Goal: Task Accomplishment & Management: Manage account settings

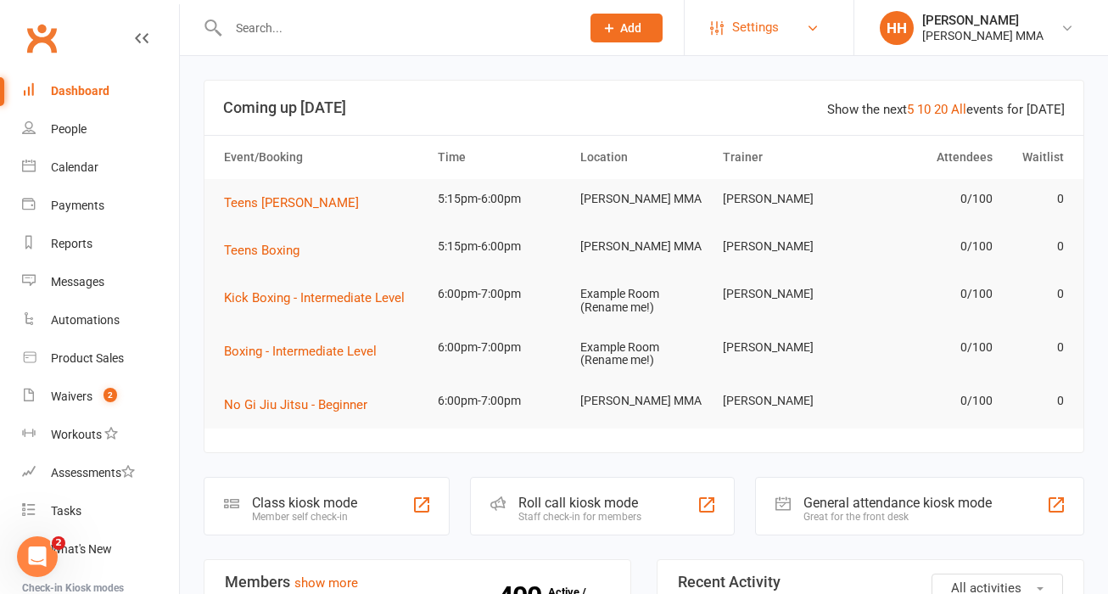
click at [795, 25] on link "Settings" at bounding box center [769, 27] width 118 height 38
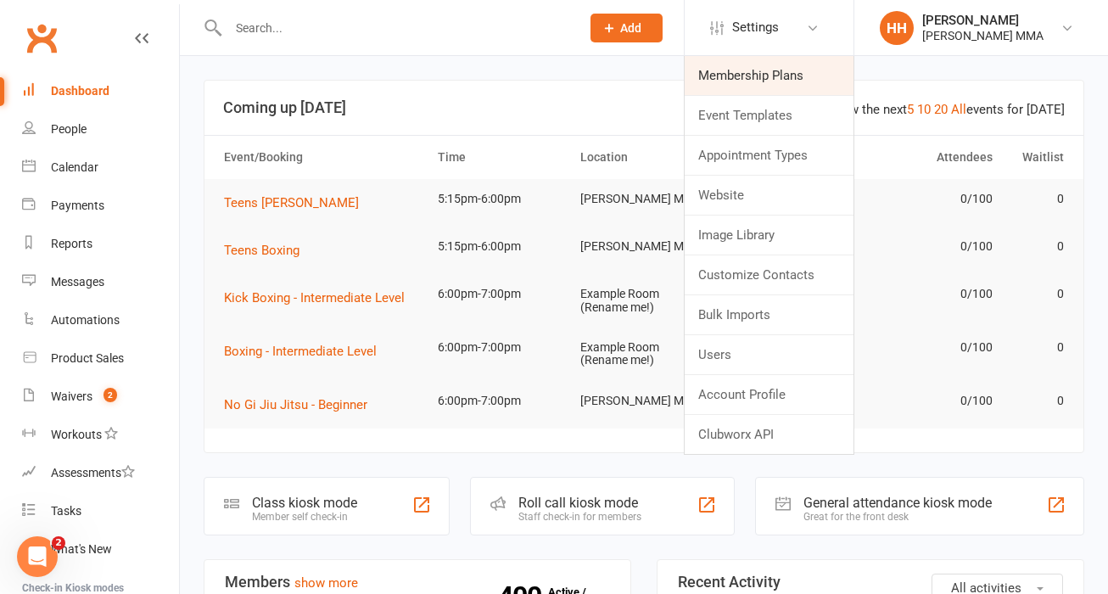
click at [777, 80] on link "Membership Plans" at bounding box center [769, 75] width 169 height 39
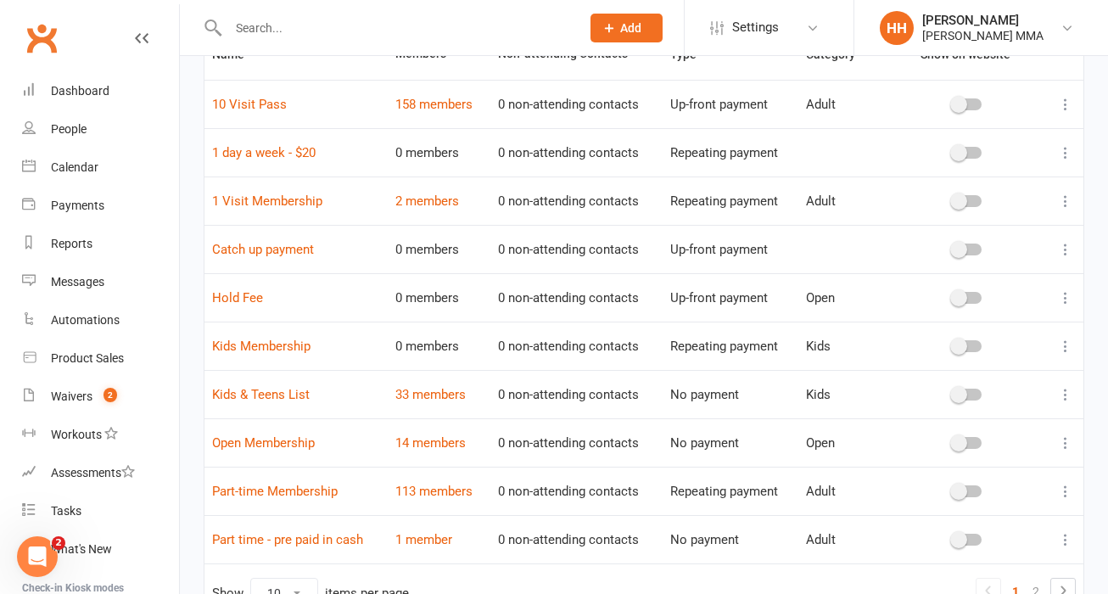
scroll to position [155, 0]
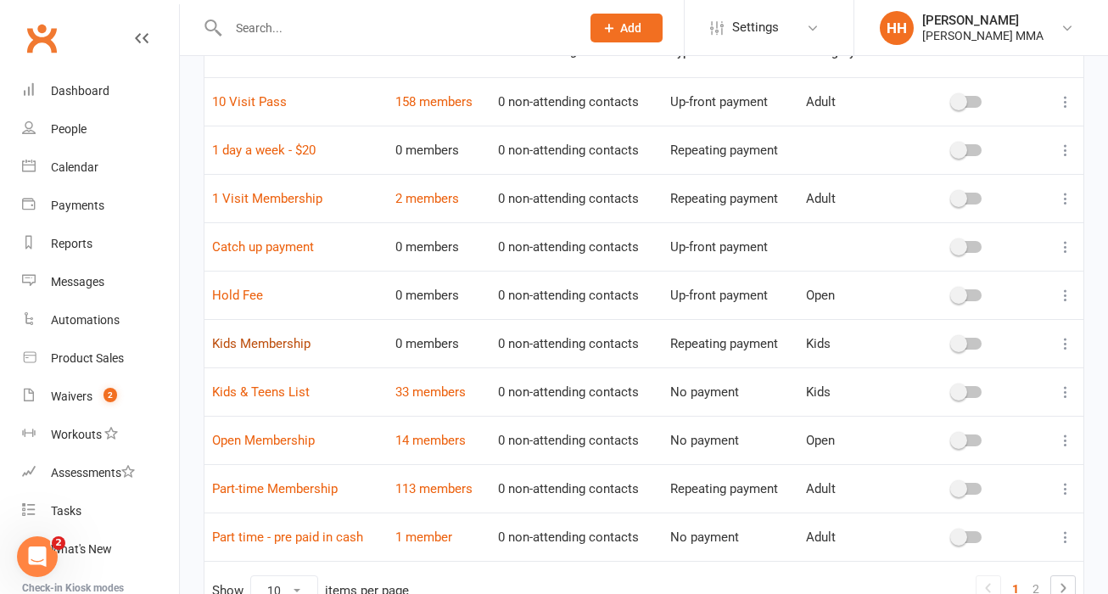
click at [275, 336] on link "Kids Membership" at bounding box center [261, 343] width 98 height 15
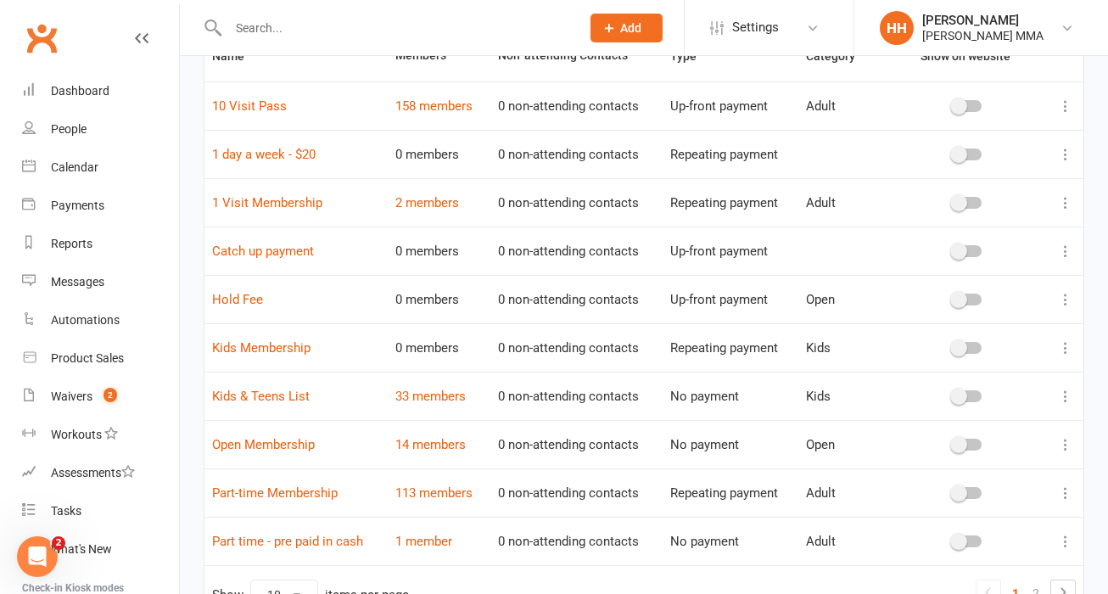
scroll to position [154, 0]
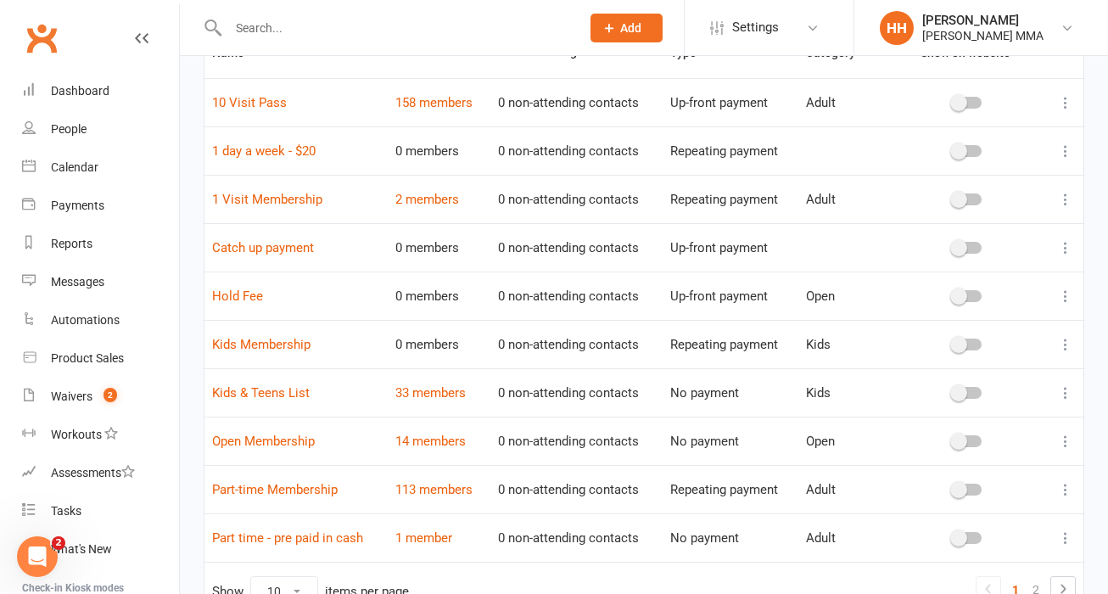
click at [1060, 342] on icon at bounding box center [1065, 344] width 17 height 17
click at [986, 443] on link "Delete" at bounding box center [991, 446] width 168 height 34
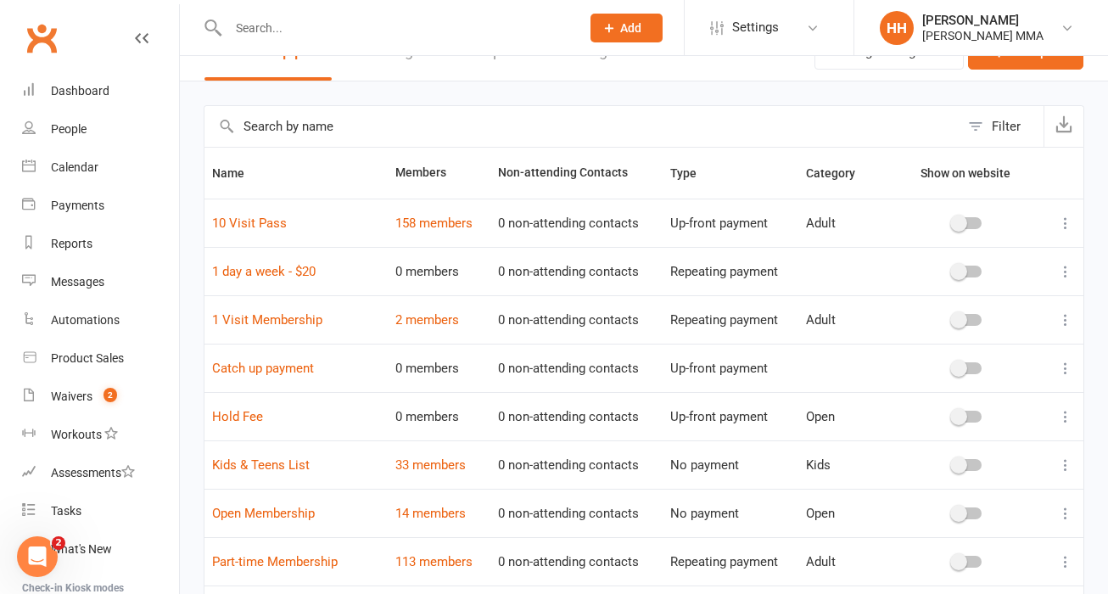
scroll to position [14, 0]
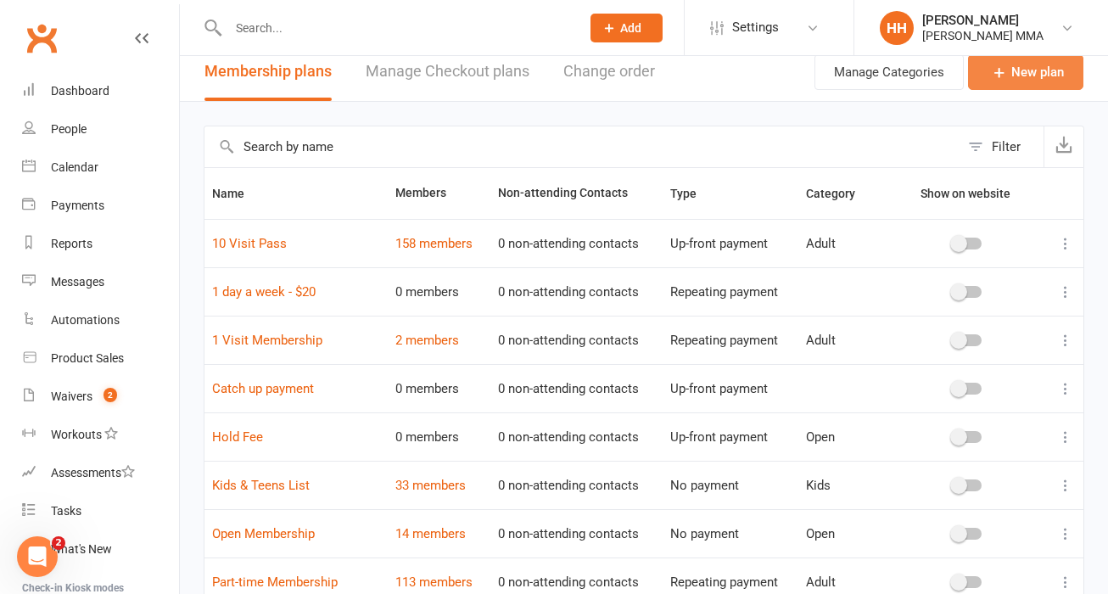
click at [1023, 82] on link "New plan" at bounding box center [1025, 72] width 115 height 36
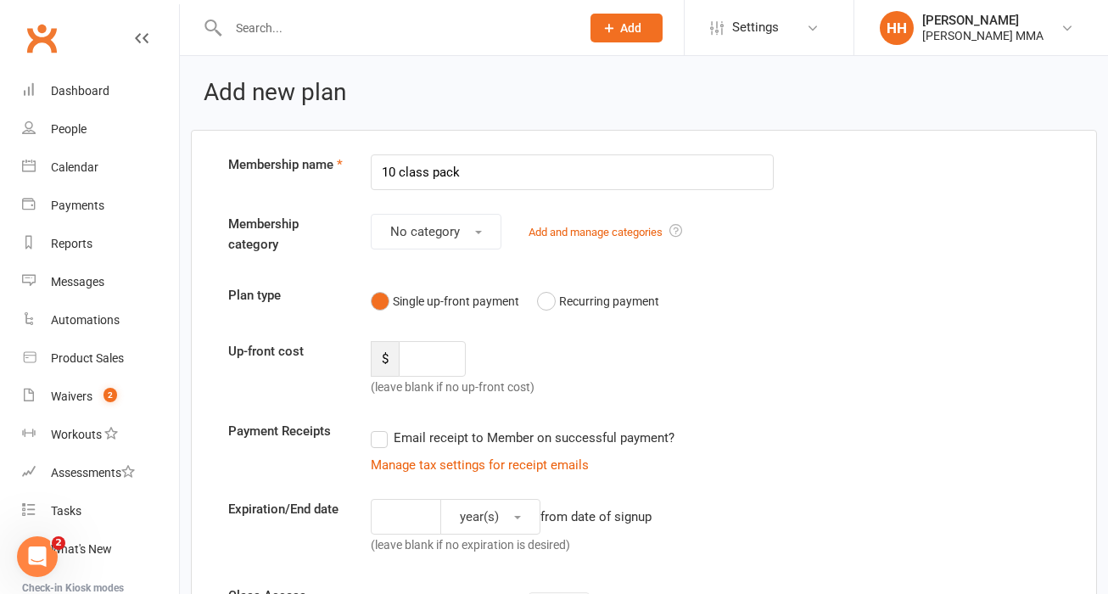
click at [382, 171] on input "10 class pack" at bounding box center [572, 172] width 403 height 36
click at [491, 184] on input "10 class pack" at bounding box center [572, 172] width 403 height 36
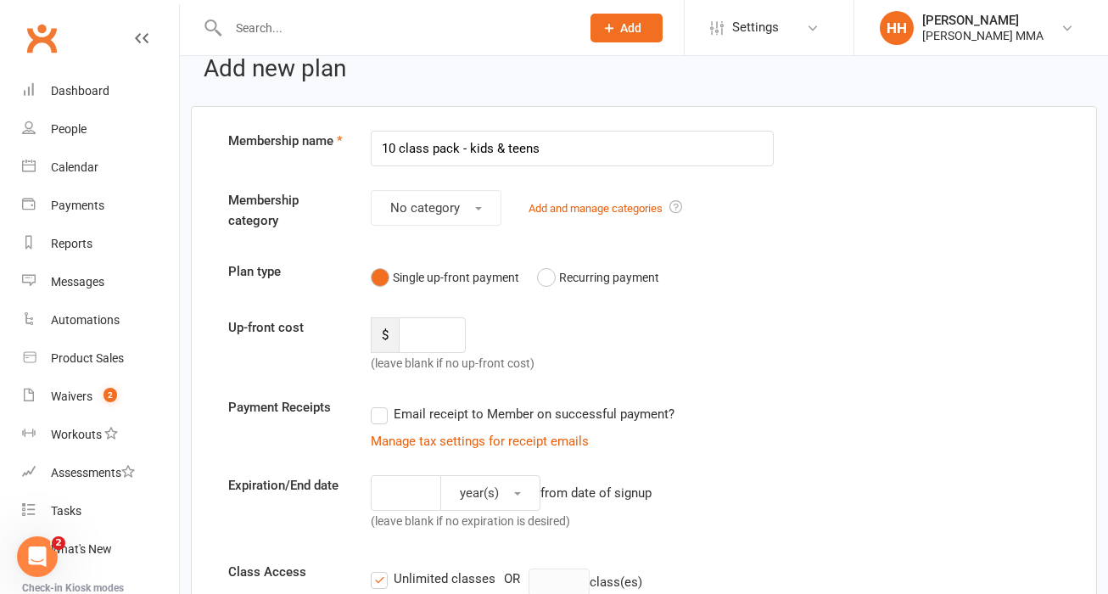
type input "10 class pack - kids & teens"
click at [434, 339] on input "number" at bounding box center [432, 335] width 66 height 36
type input "150"
click at [706, 320] on div "Up-front cost $ 150 (leave blank if no up-front cost)" at bounding box center [644, 345] width 857 height 56
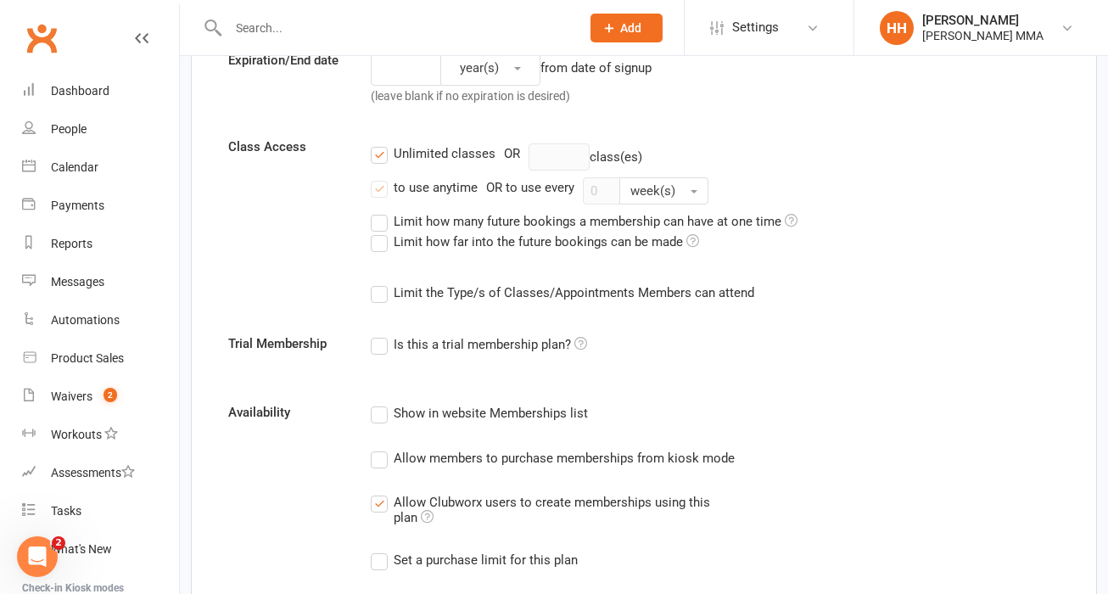
scroll to position [446, 0]
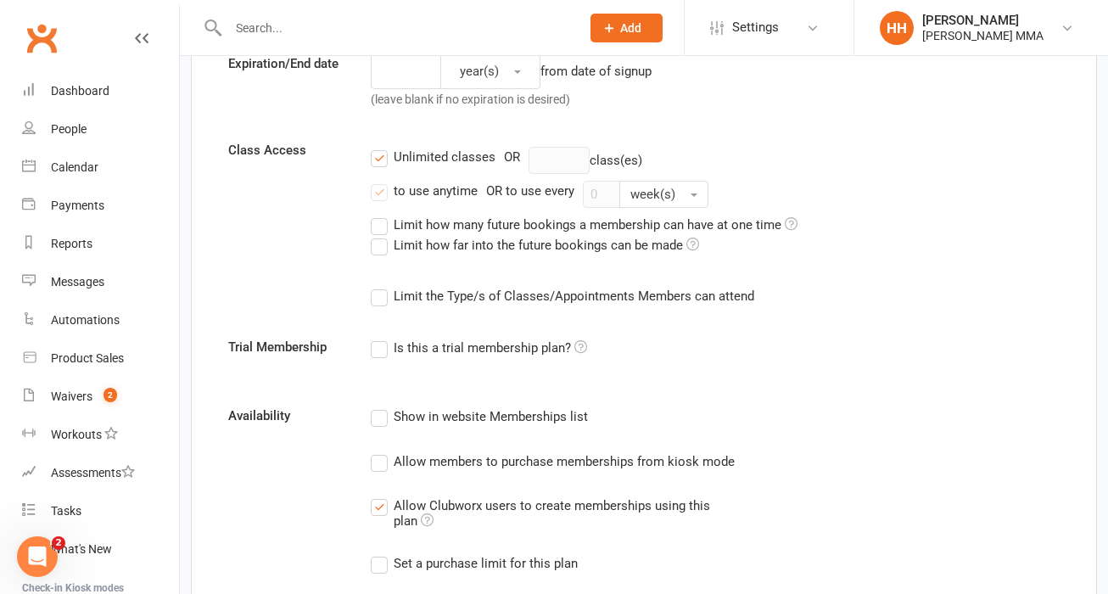
click at [381, 162] on label "Unlimited classes" at bounding box center [433, 157] width 125 height 20
click at [381, 147] on input "Unlimited classes" at bounding box center [376, 147] width 11 height 0
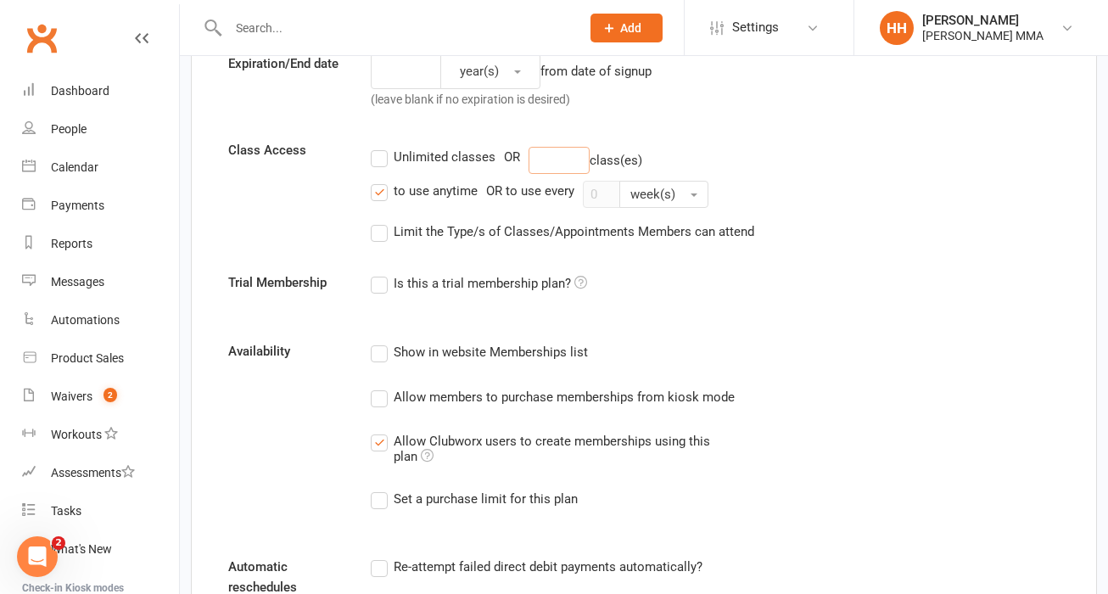
click at [566, 164] on input "number" at bounding box center [559, 160] width 61 height 27
type input "10"
click at [753, 244] on div "Limit the Type/s of Classes/Appointments Members can attend Select Types Boxing…" at bounding box center [708, 232] width 703 height 34
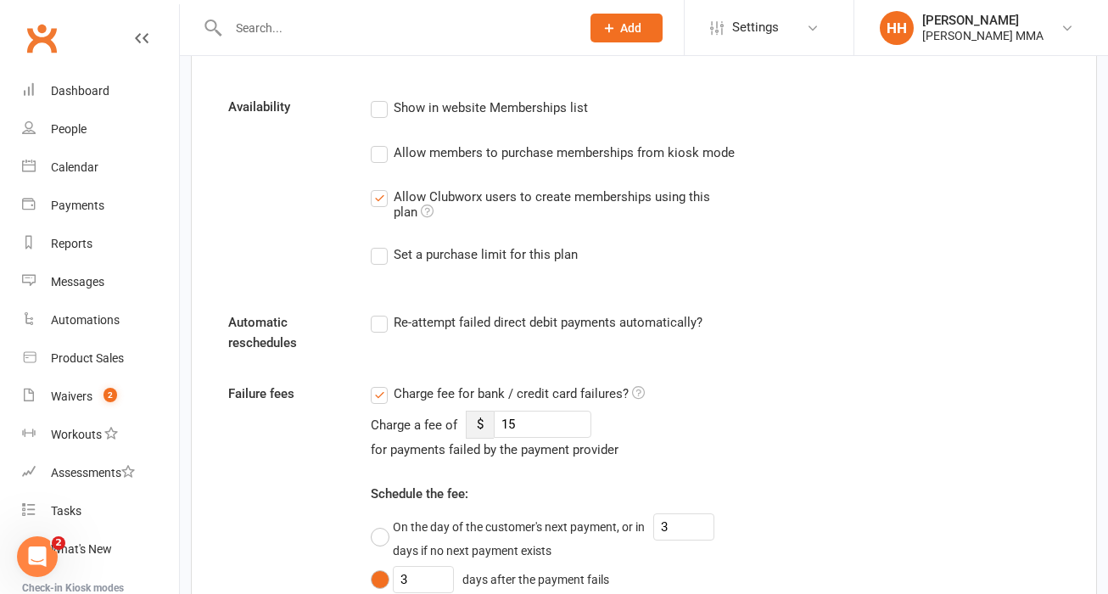
scroll to position [772, 0]
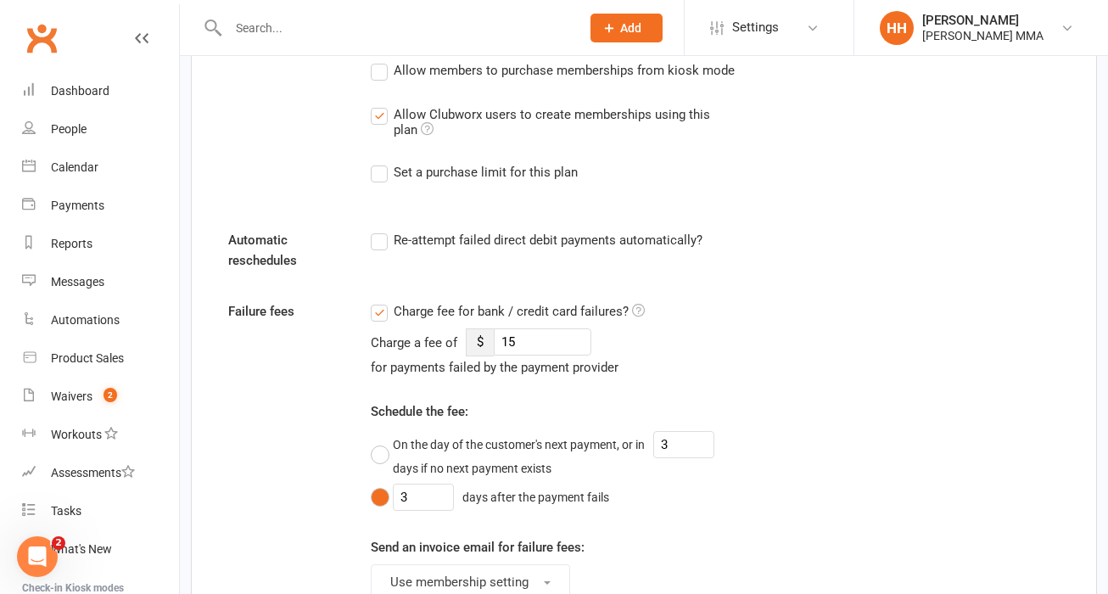
click at [381, 317] on label "Charge fee for bank / credit card failures?" at bounding box center [508, 311] width 274 height 20
click at [381, 301] on input "Charge fee for bank / credit card failures?" at bounding box center [508, 301] width 274 height 0
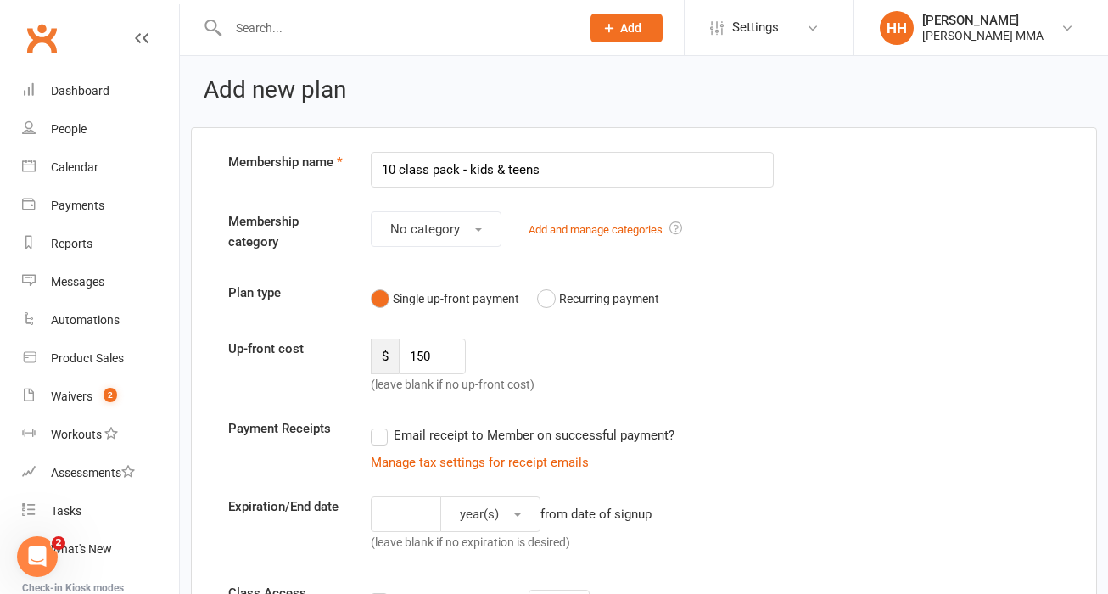
scroll to position [0, 0]
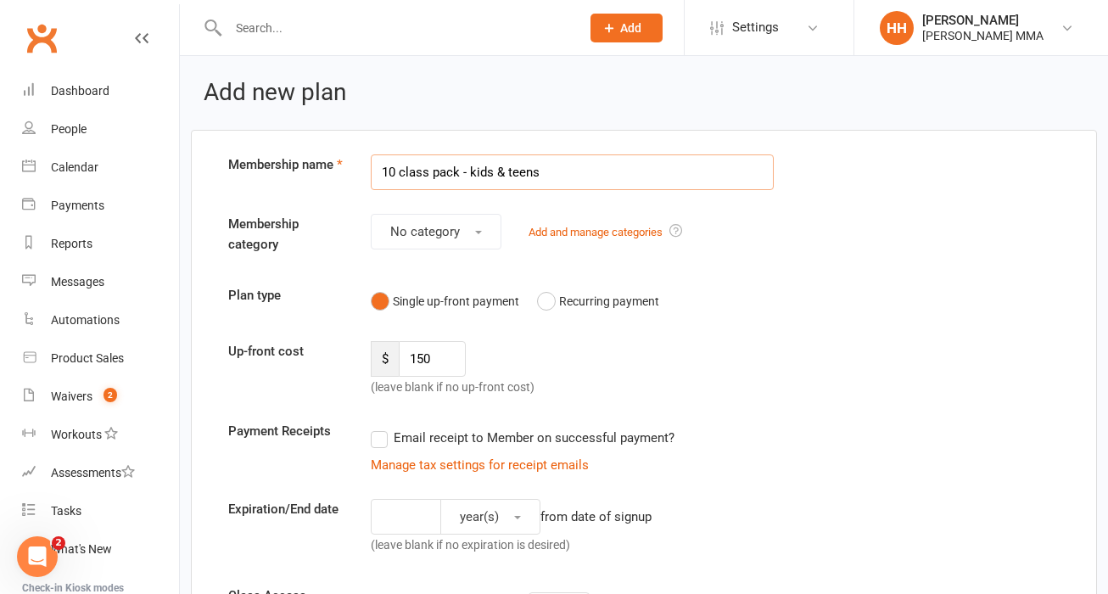
click at [629, 170] on input "10 class pack - kids & teens" at bounding box center [572, 172] width 403 height 36
click at [467, 175] on input "10 class pack - kids & teens classes" at bounding box center [572, 172] width 403 height 36
click at [592, 178] on input "10 class pack (kids & teens classes" at bounding box center [572, 172] width 403 height 36
click at [582, 173] on input "10 class pack (kids & teens classes)" at bounding box center [572, 172] width 403 height 36
type input "10 class pack (kids & teens classes only)"
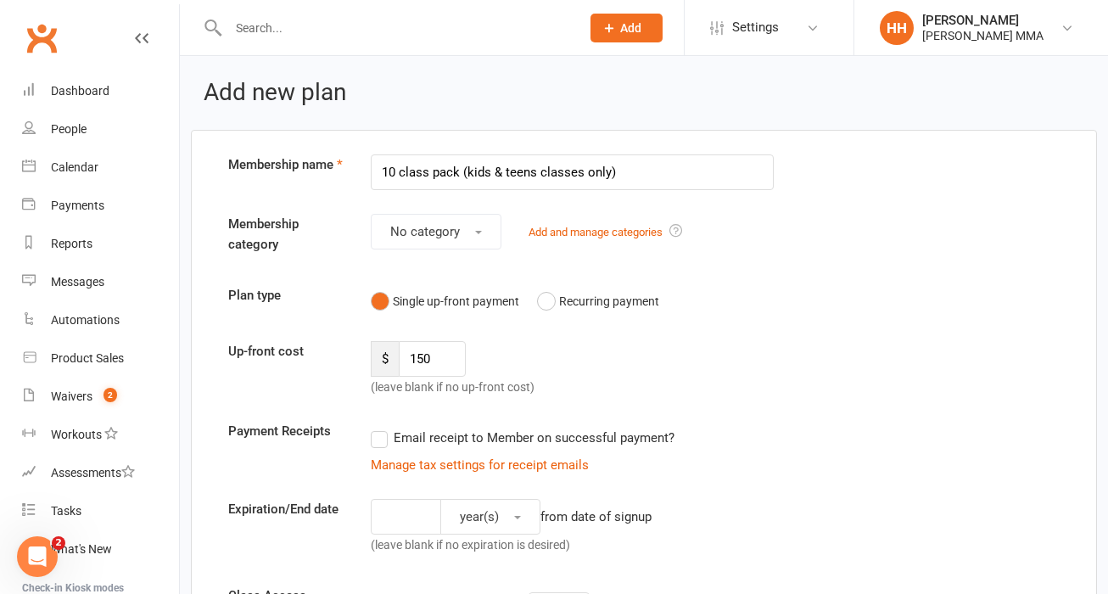
click at [463, 236] on button "No category" at bounding box center [436, 232] width 131 height 36
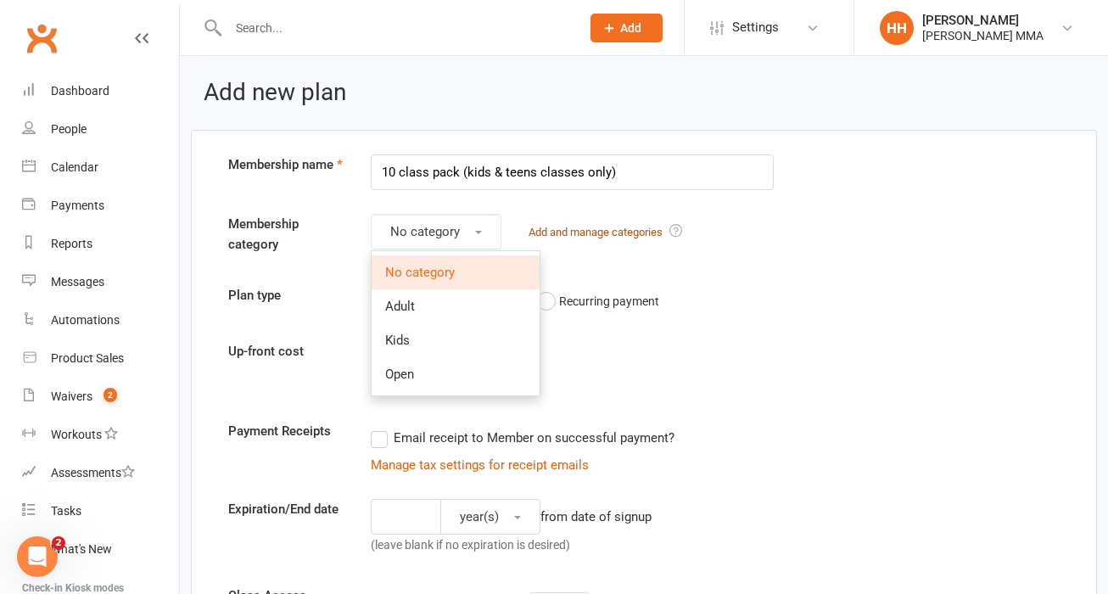
click at [623, 235] on link "Add and manage categories" at bounding box center [596, 232] width 134 height 13
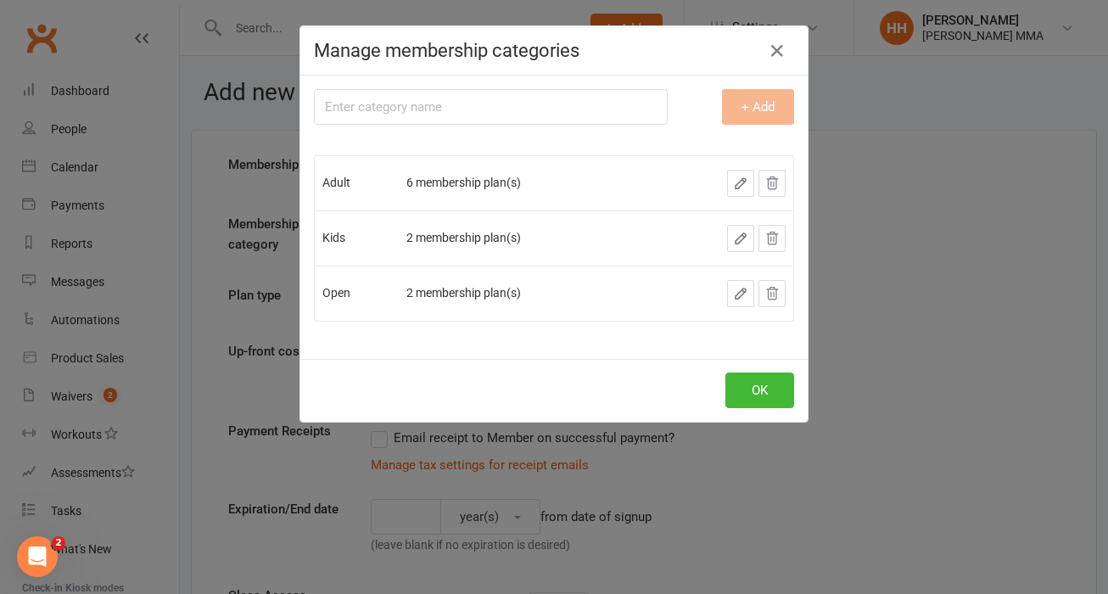
type input "T"
type input "Kids & Teens only"
click at [767, 113] on button "+ Add" at bounding box center [758, 107] width 72 height 36
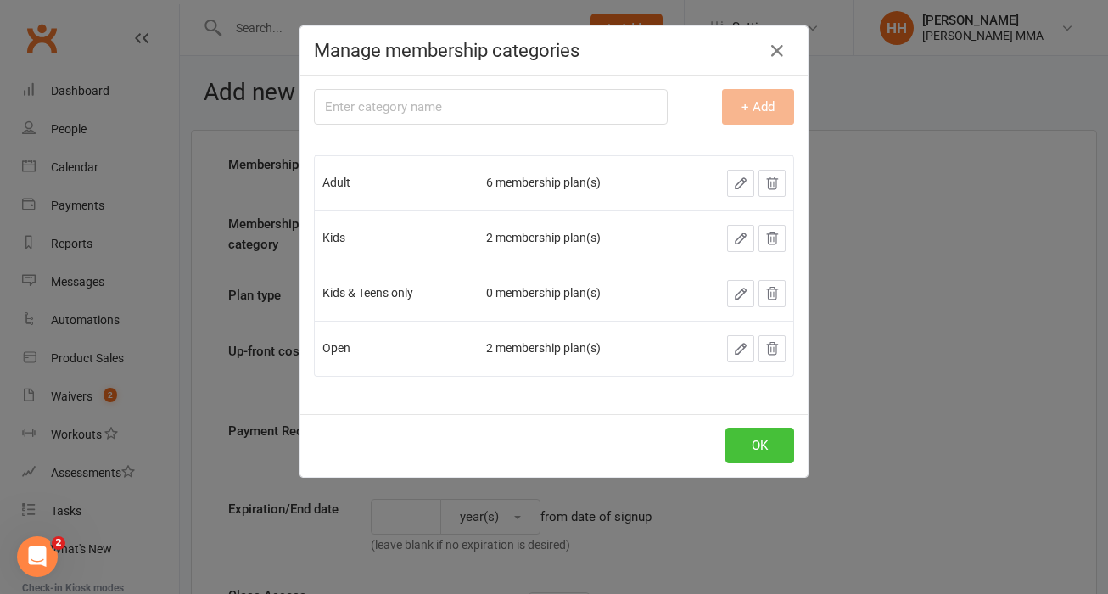
click at [765, 443] on button "OK" at bounding box center [760, 446] width 69 height 36
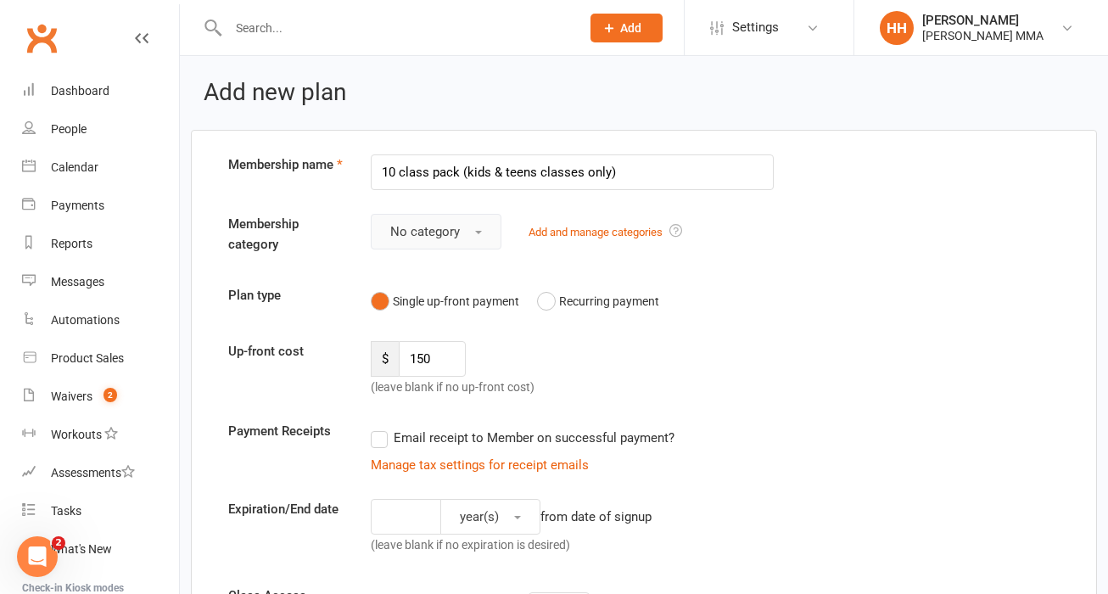
click at [454, 228] on span "No category" at bounding box center [425, 231] width 70 height 15
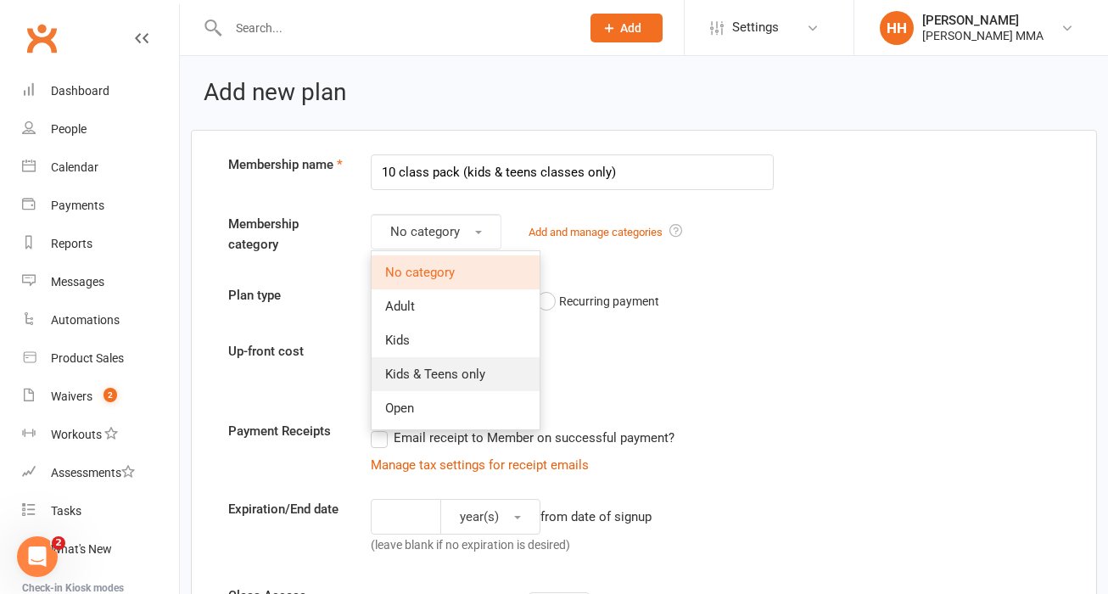
click at [477, 371] on span "Kids & Teens only" at bounding box center [435, 374] width 100 height 15
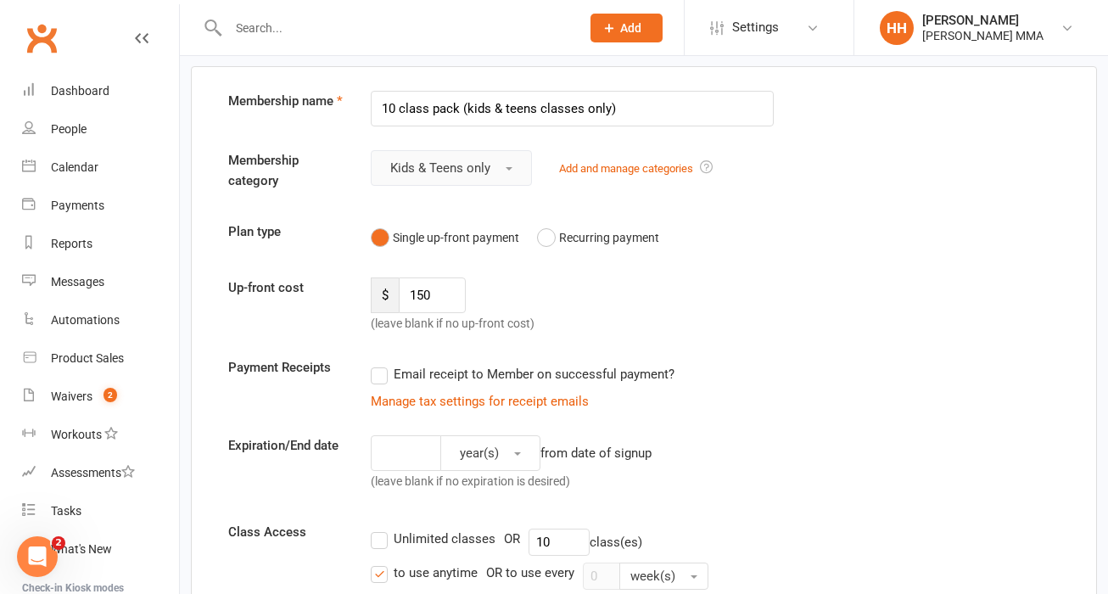
scroll to position [62, 0]
click at [594, 113] on input "10 class pack (kids & teens classes only)" at bounding box center [572, 111] width 403 height 36
type input "10 class pack (kids & teens classes)"
click at [805, 158] on div "Membership category Kids & Teens only Add and manage categories" at bounding box center [644, 176] width 857 height 48
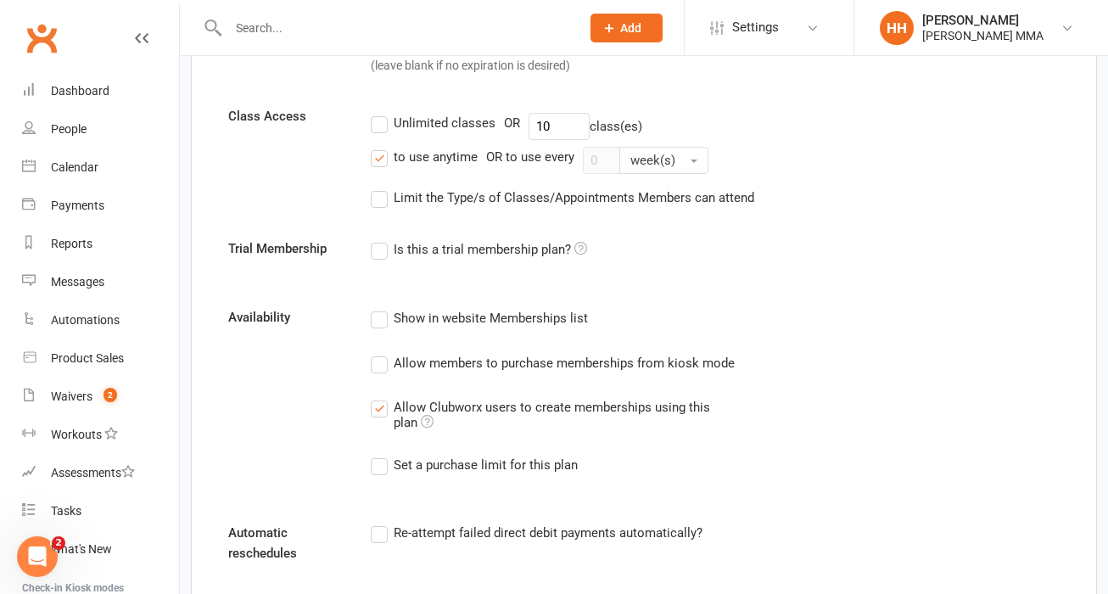
scroll to position [480, 0]
click at [386, 200] on label "Limit the Type/s of Classes/Appointments Members can attend" at bounding box center [563, 197] width 384 height 20
click at [382, 187] on input "Limit the Type/s of Classes/Appointments Members can attend" at bounding box center [376, 187] width 11 height 0
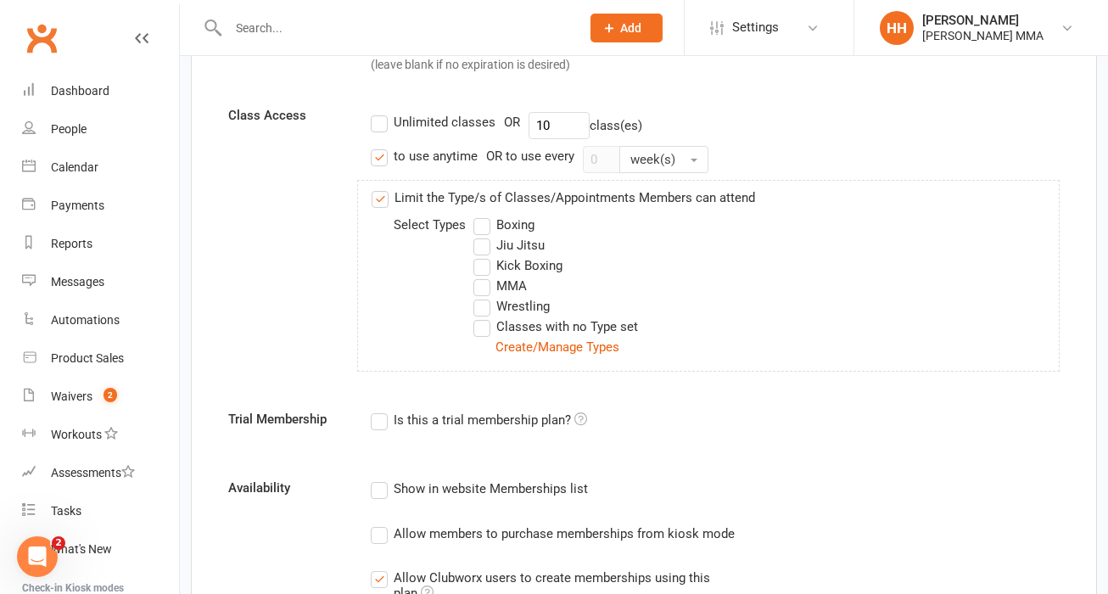
click at [386, 200] on label "Limit the Type/s of Classes/Appointments Members can attend" at bounding box center [564, 198] width 384 height 20
click at [383, 188] on input "Limit the Type/s of Classes/Appointments Members can attend" at bounding box center [377, 188] width 11 height 0
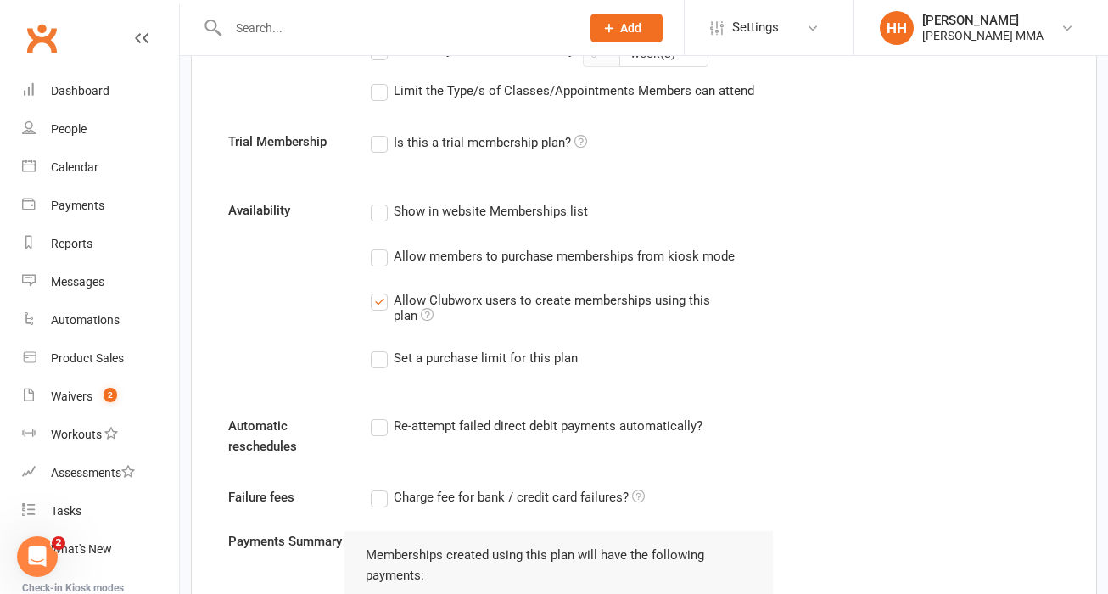
scroll to position [603, 0]
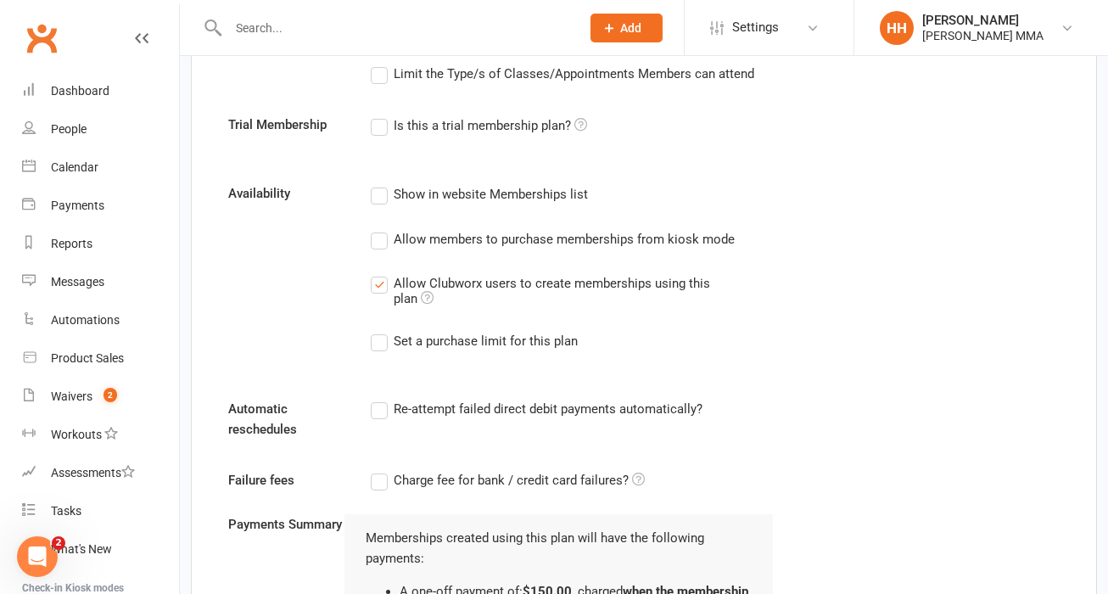
click at [380, 294] on label "Allow Clubworx users to create memberships using this plan" at bounding box center [559, 289] width 376 height 33
click at [380, 273] on input "Allow Clubworx users to create memberships using this plan" at bounding box center [376, 273] width 11 height 0
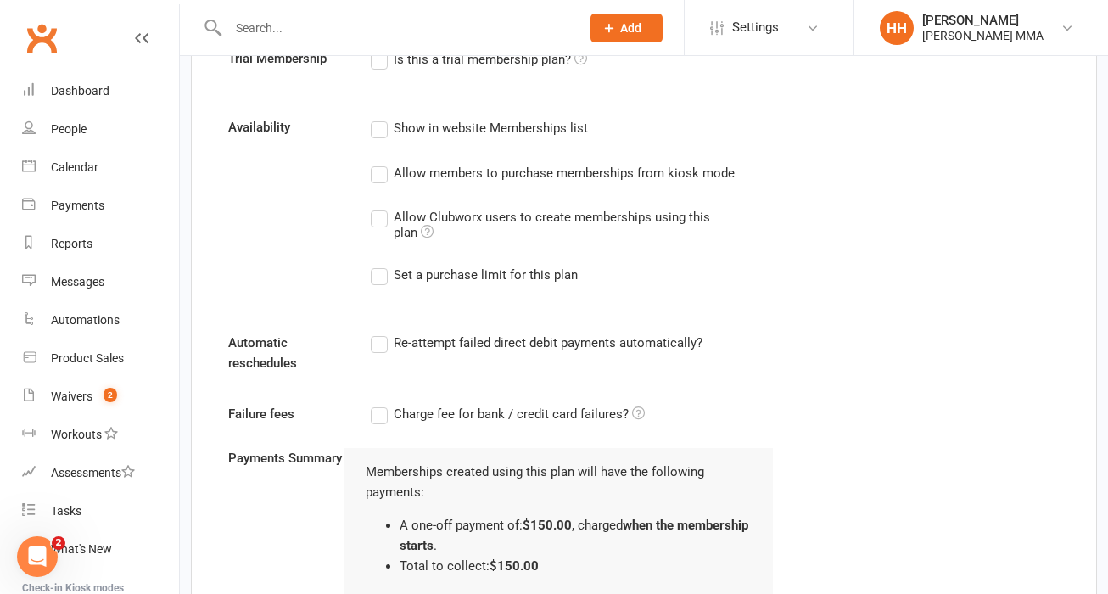
scroll to position [676, 0]
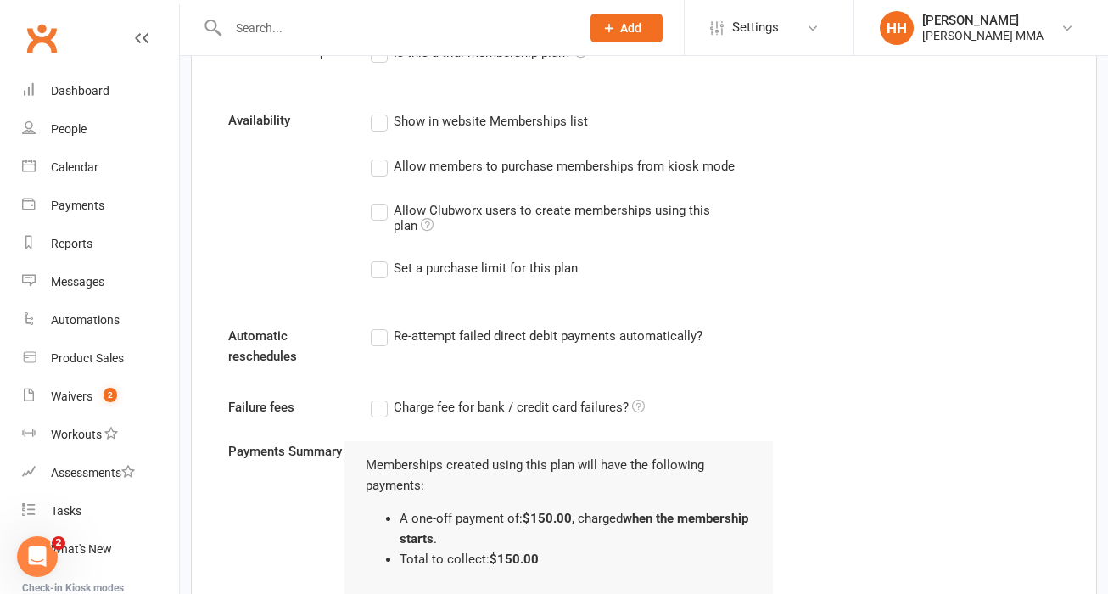
click at [449, 226] on div "Allow Clubworx users to create memberships using this plan Turning this setting…" at bounding box center [570, 216] width 353 height 33
click at [382, 200] on input "Allow Clubworx users to create memberships using this plan Turning this setting…" at bounding box center [376, 200] width 11 height 0
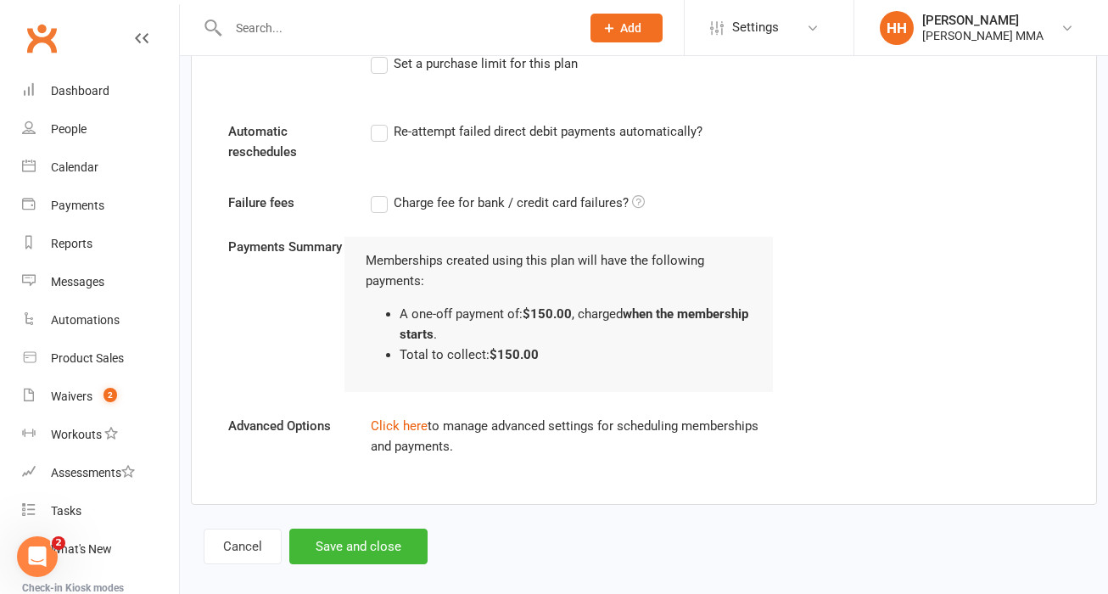
scroll to position [899, 0]
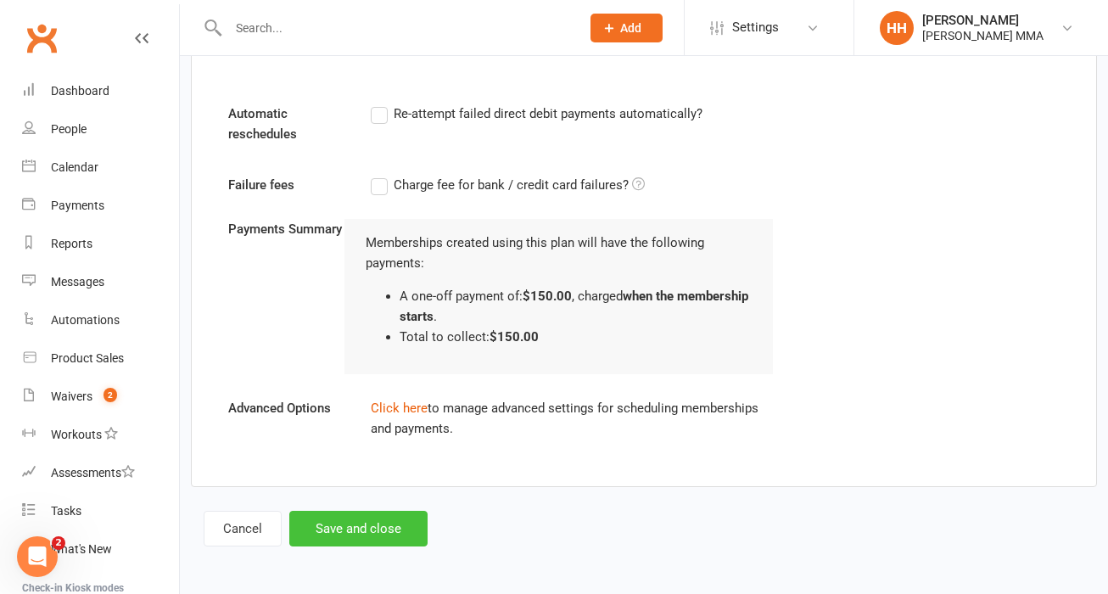
click at [388, 530] on button "Save and close" at bounding box center [358, 529] width 138 height 36
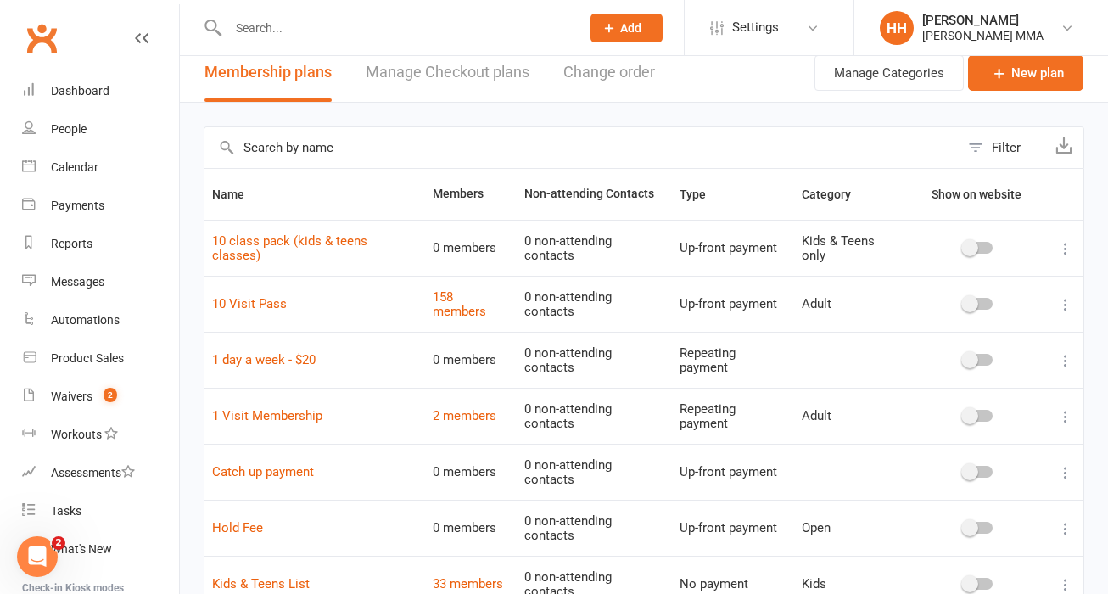
scroll to position [14, 0]
click at [1069, 249] on icon at bounding box center [1065, 246] width 17 height 17
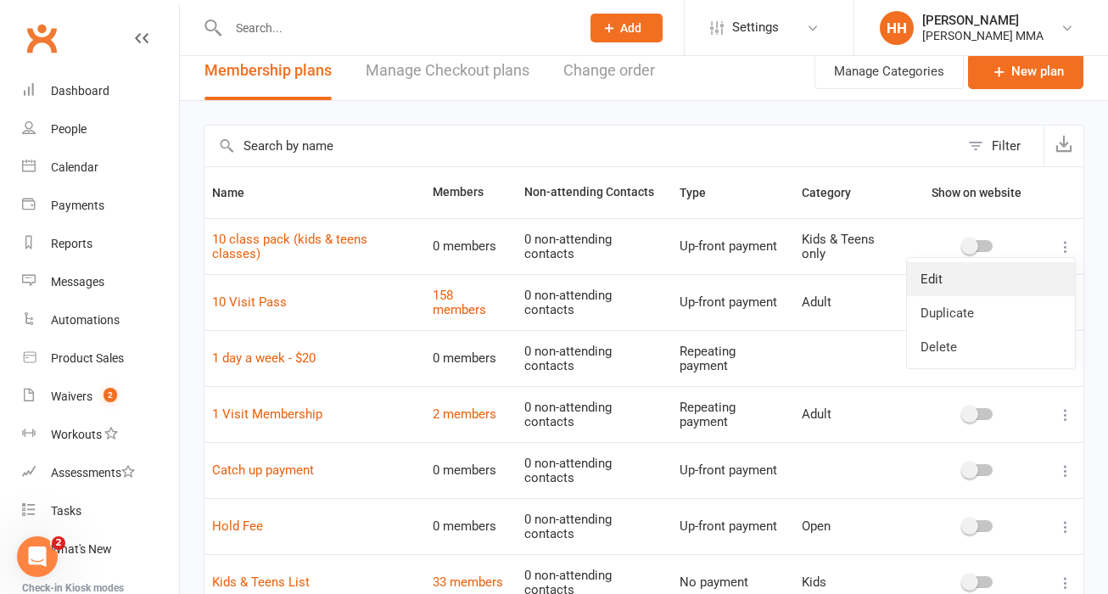
click at [1012, 278] on link "Edit" at bounding box center [991, 279] width 168 height 34
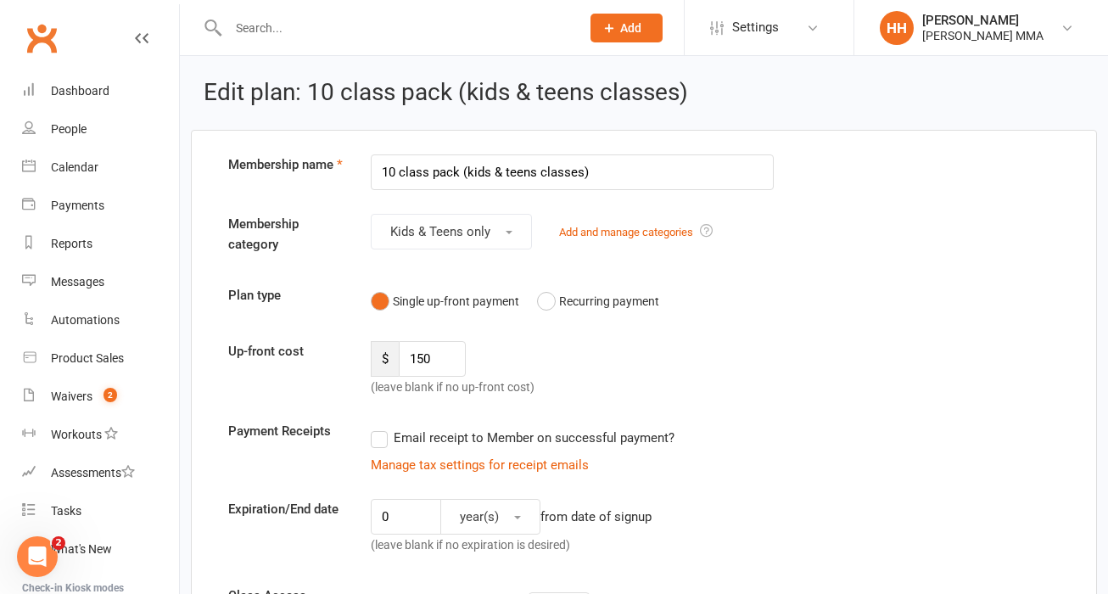
click at [404, 174] on input "10 class pack (kids & teens classes)" at bounding box center [572, 172] width 403 height 36
click at [437, 171] on input "10 Class pack (kids & teens classes)" at bounding box center [572, 172] width 403 height 36
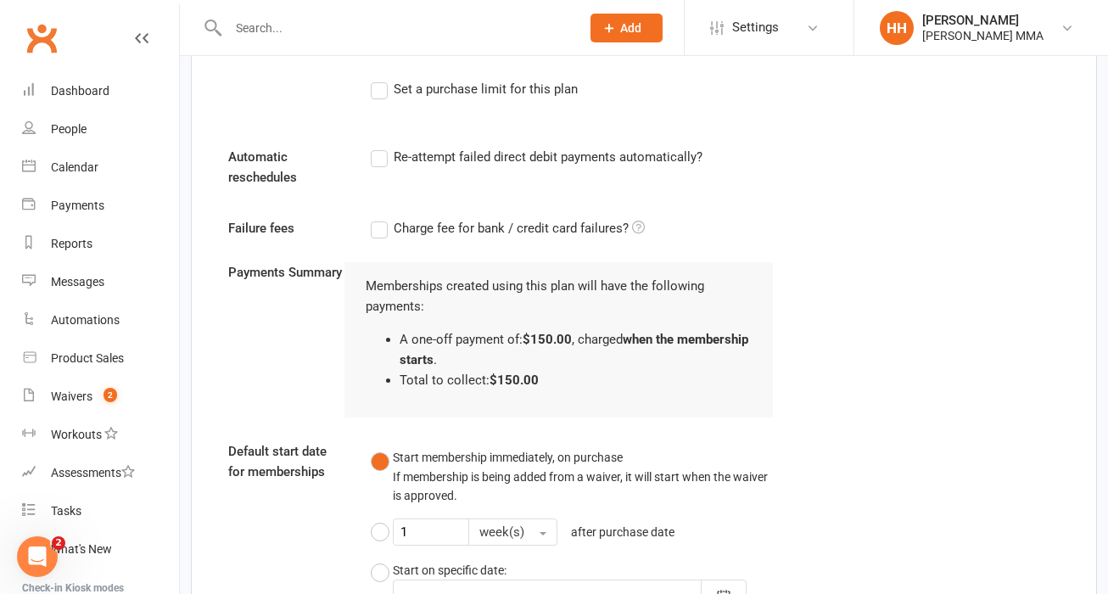
scroll to position [1394, 0]
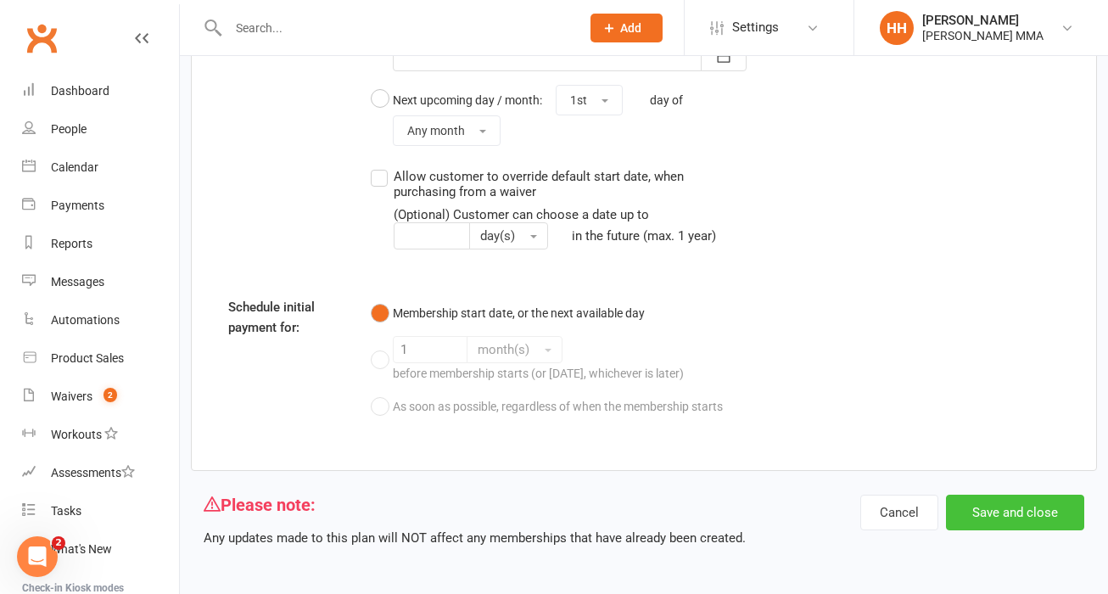
type input "10 Class Pack (kids & teens classes)"
click at [1031, 508] on button "Save and close" at bounding box center [1015, 513] width 138 height 36
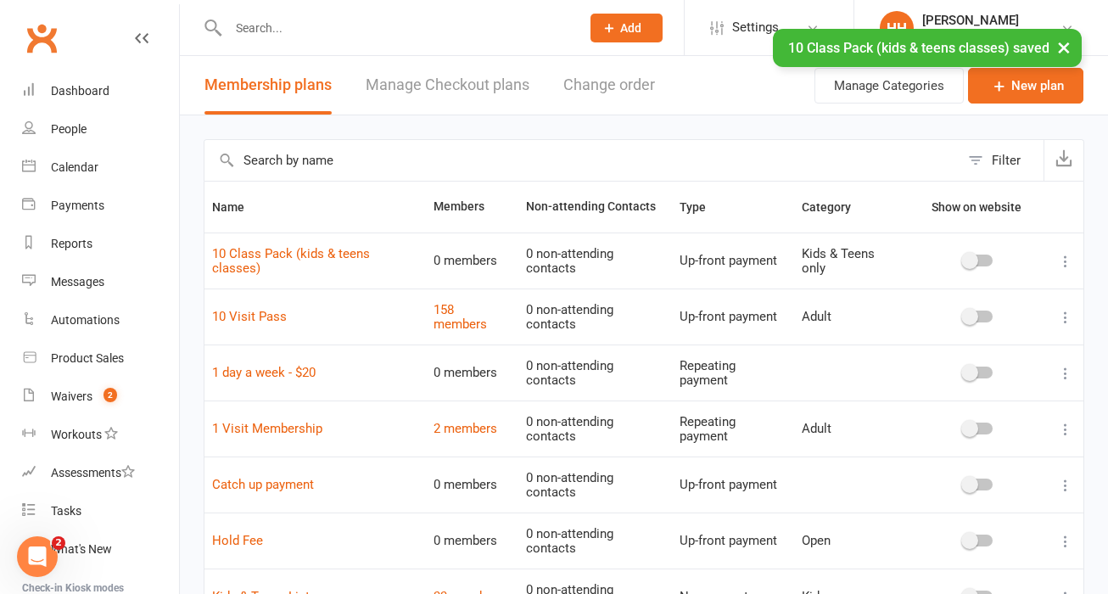
click at [255, 25] on input "text" at bounding box center [395, 28] width 345 height 24
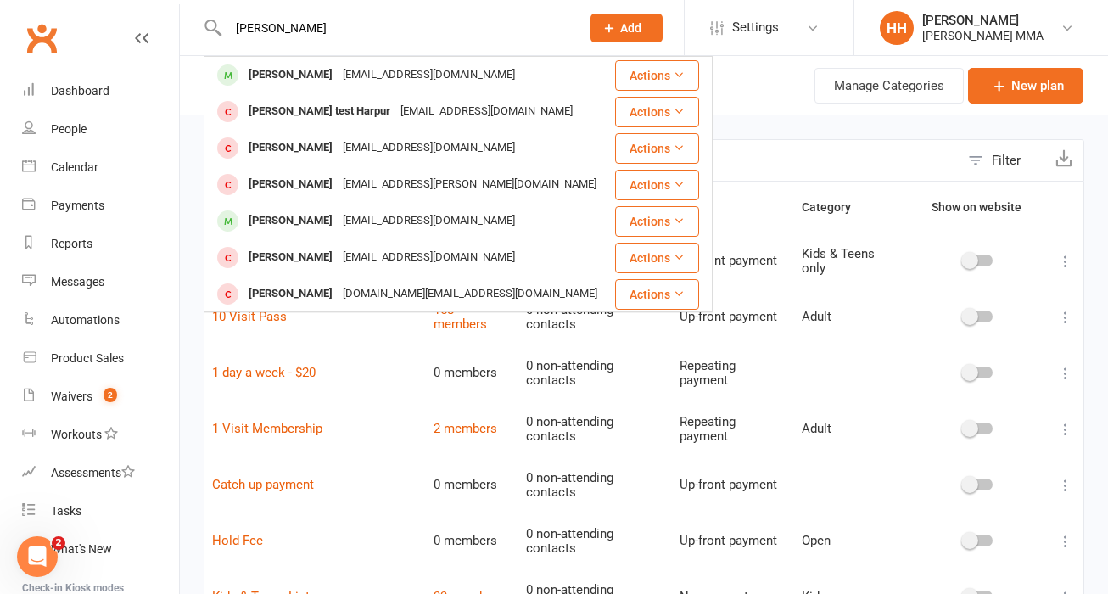
type input "[PERSON_NAME]"
click at [300, 80] on div "[PERSON_NAME]" at bounding box center [291, 75] width 94 height 25
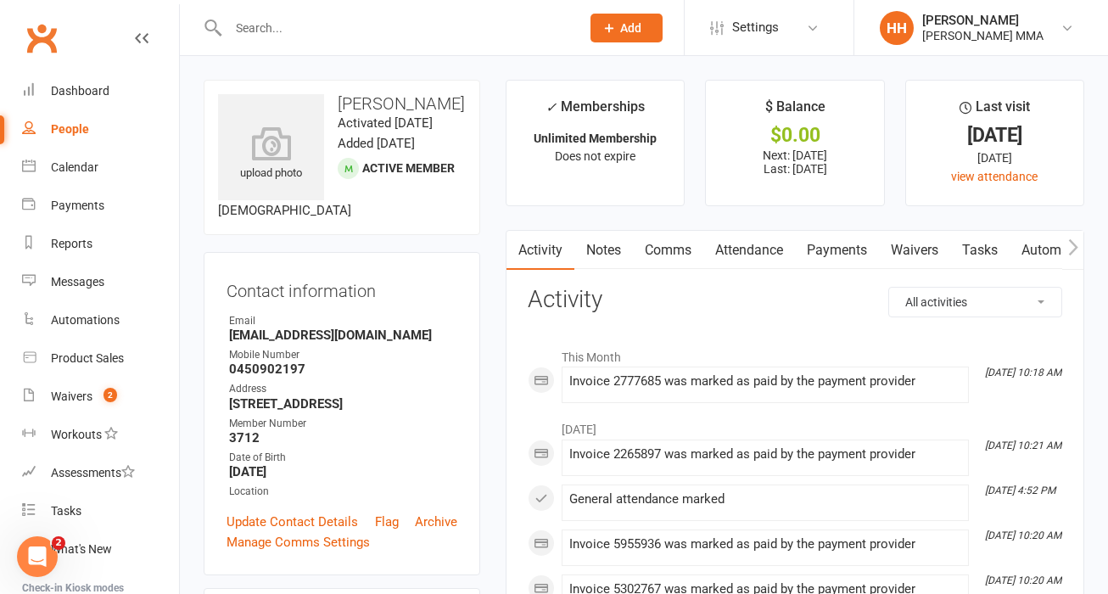
click at [861, 245] on link "Payments" at bounding box center [837, 250] width 84 height 39
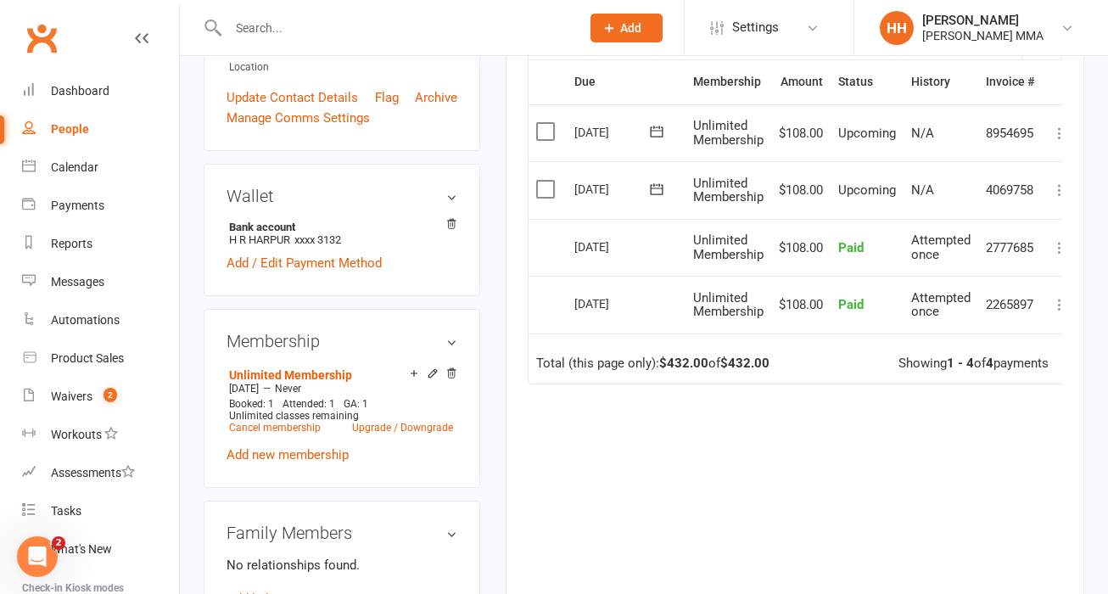
scroll to position [481, 0]
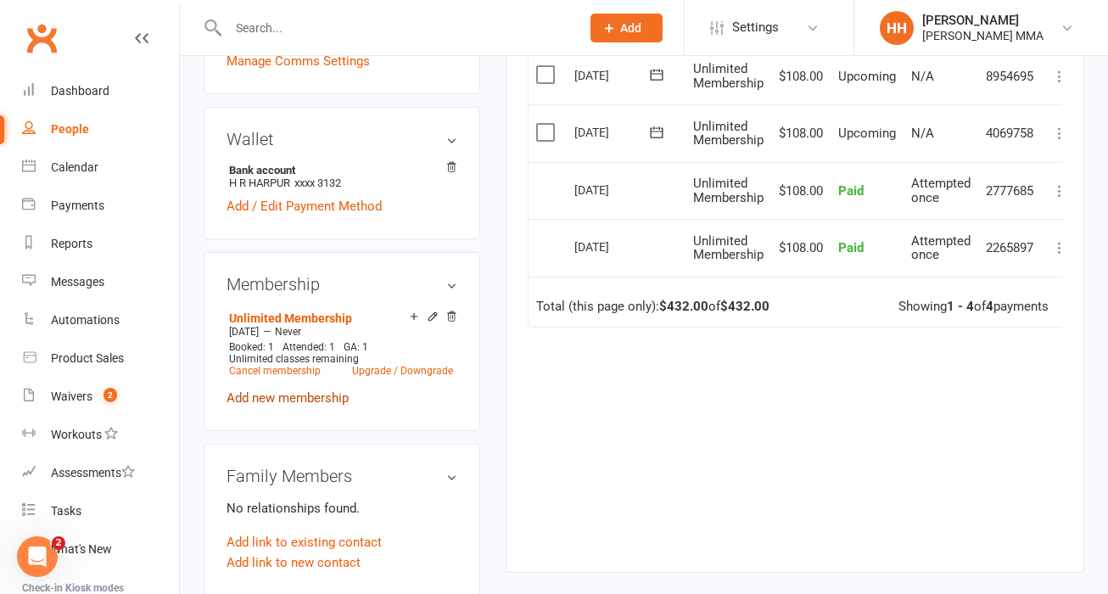
click at [313, 406] on link "Add new membership" at bounding box center [288, 397] width 122 height 15
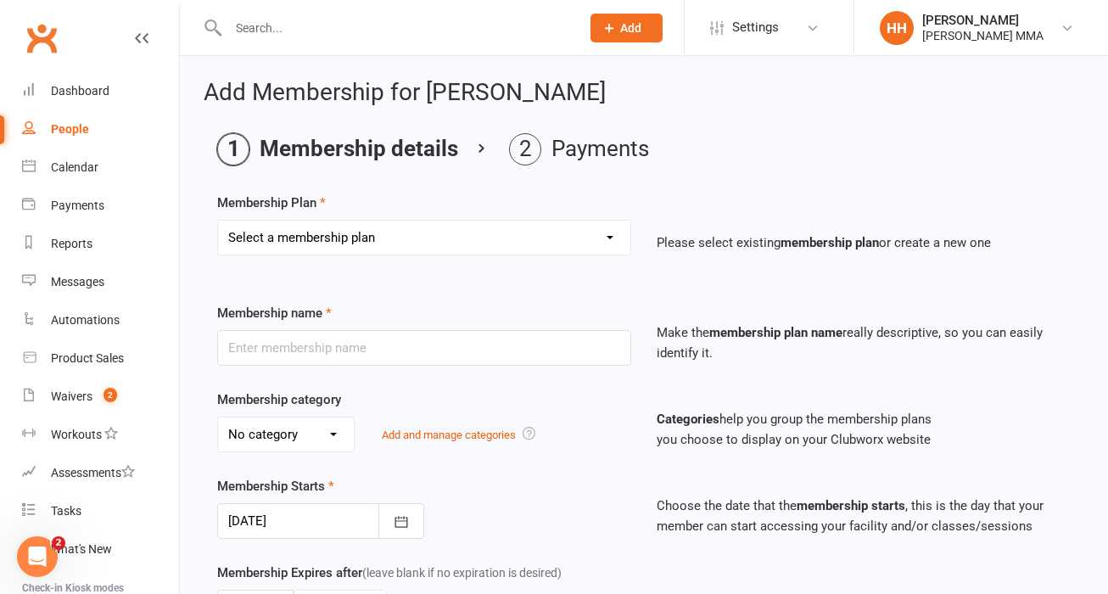
click at [511, 220] on div "Select a membership plan Create new Membership Plan Unlimited Membership Part-t…" at bounding box center [424, 238] width 414 height 36
click at [515, 243] on select "Select a membership plan Create new Membership Plan Unlimited Membership Part-t…" at bounding box center [424, 238] width 412 height 34
select select "15"
click at [218, 221] on select "Select a membership plan Create new Membership Plan Unlimited Membership Part-t…" at bounding box center [424, 238] width 412 height 34
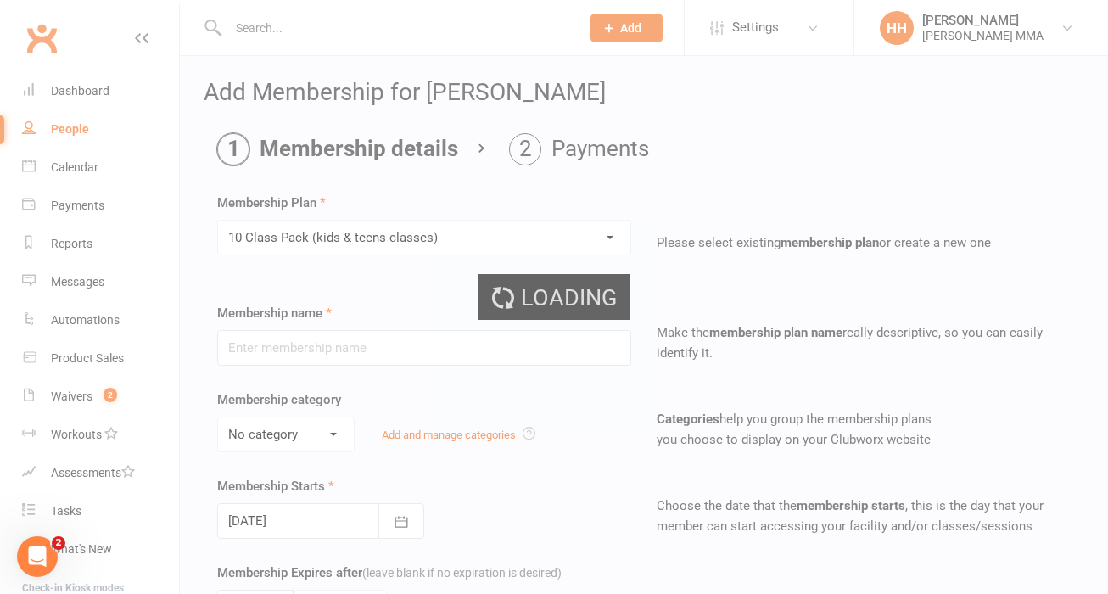
type input "10 Class Pack (kids & teens classes)"
select select "2"
type input "0"
type input "10"
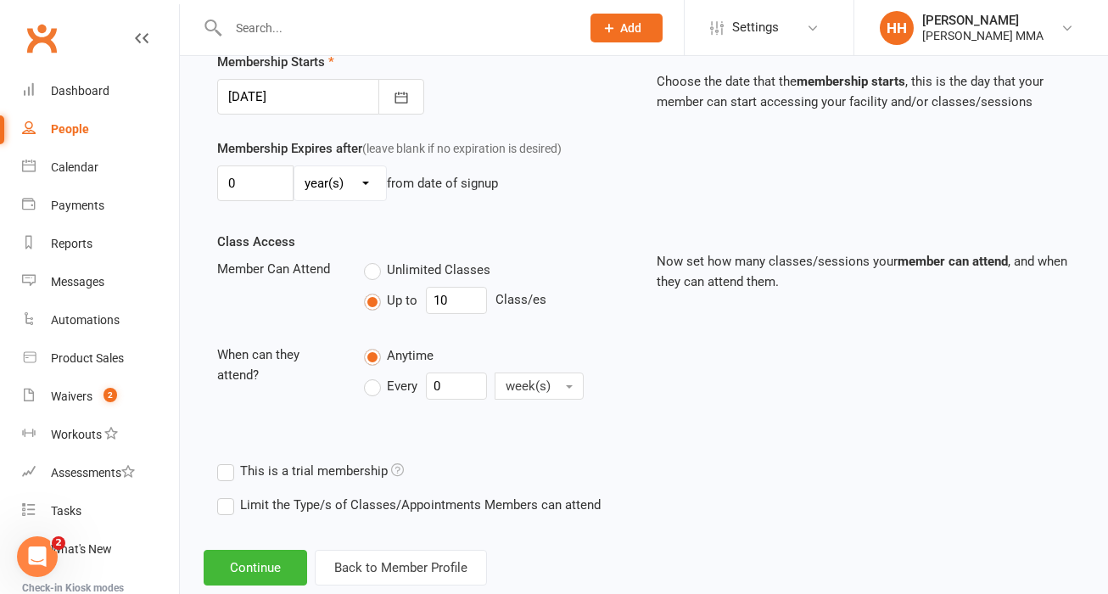
scroll to position [464, 0]
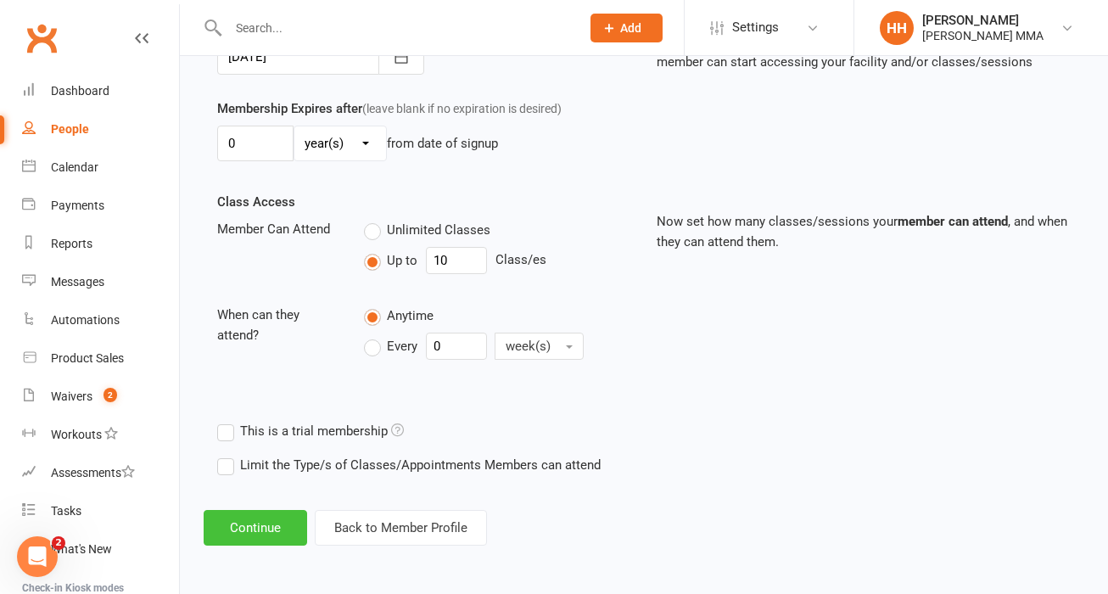
click at [275, 530] on button "Continue" at bounding box center [256, 528] width 104 height 36
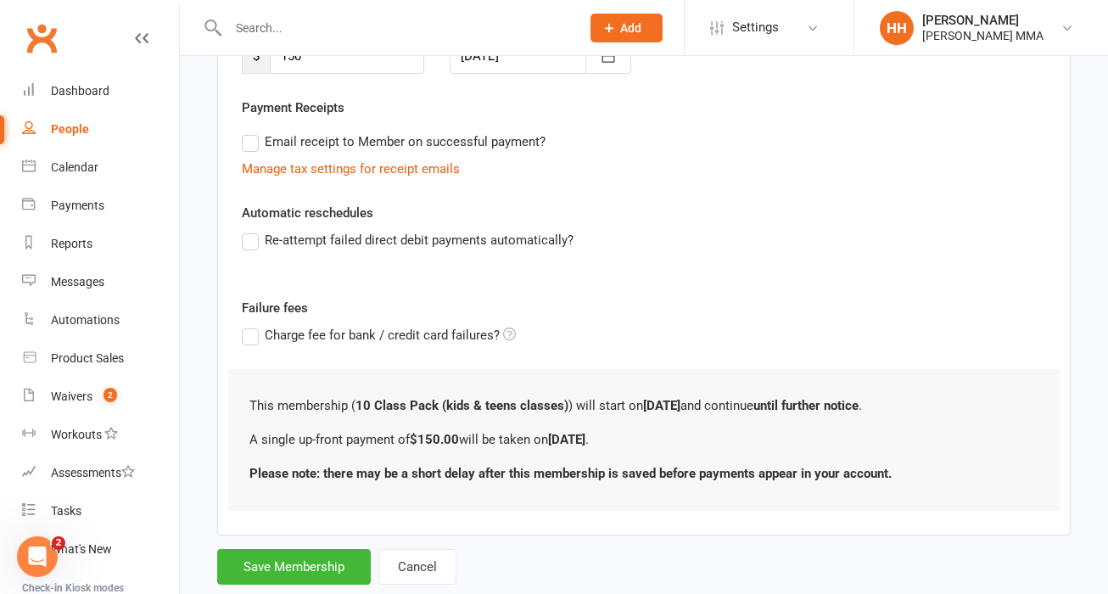
scroll to position [328, 0]
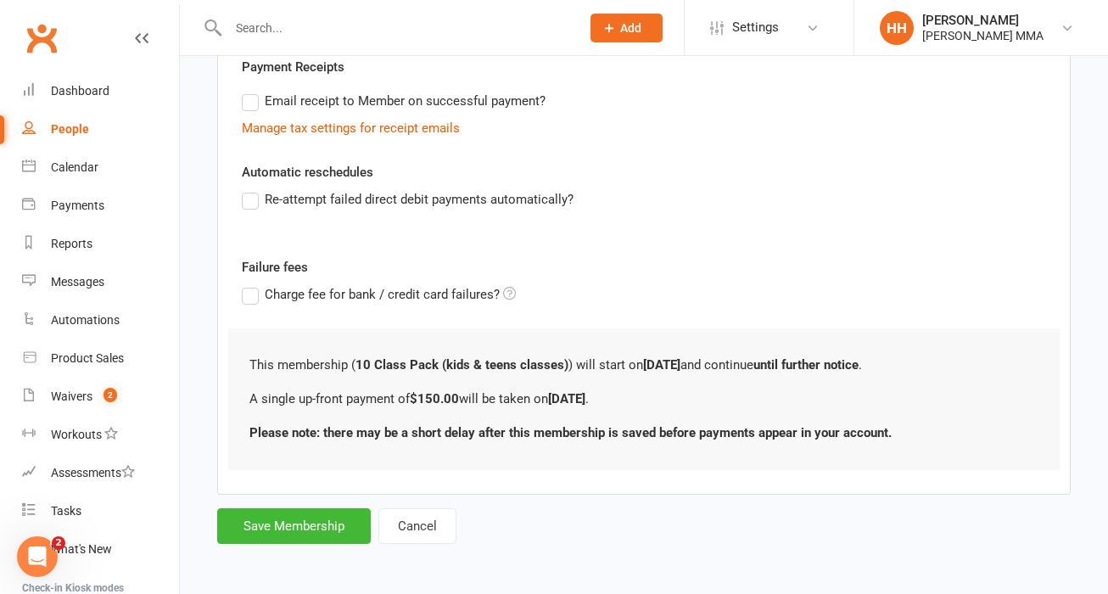
click at [758, 457] on div "This membership ( 10 Class Pack (kids & teens classes) ) will start on [DATE] a…" at bounding box center [644, 399] width 832 height 142
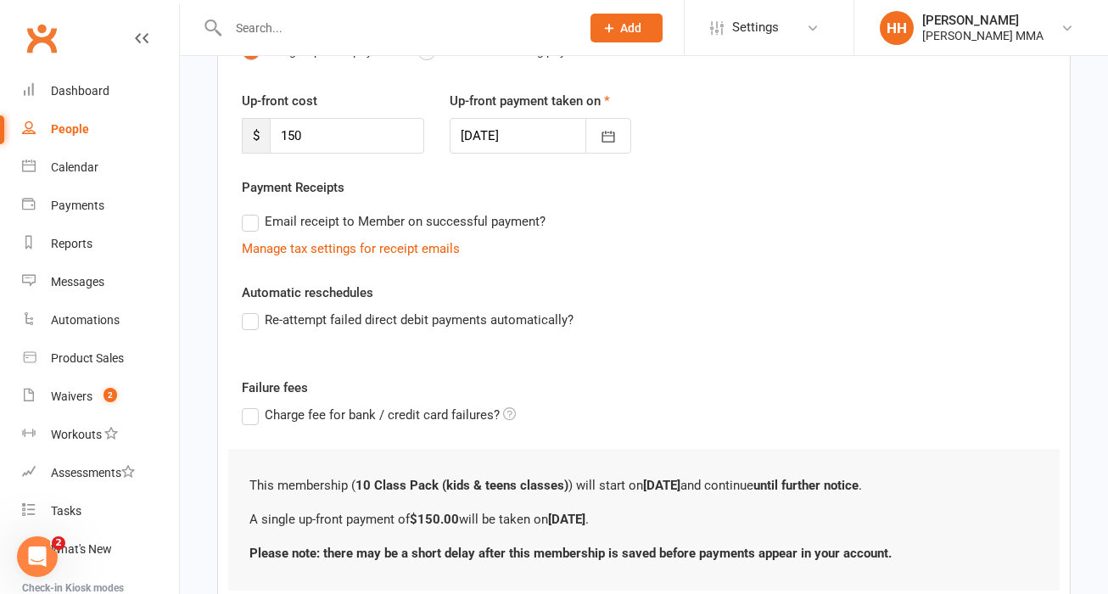
scroll to position [0, 0]
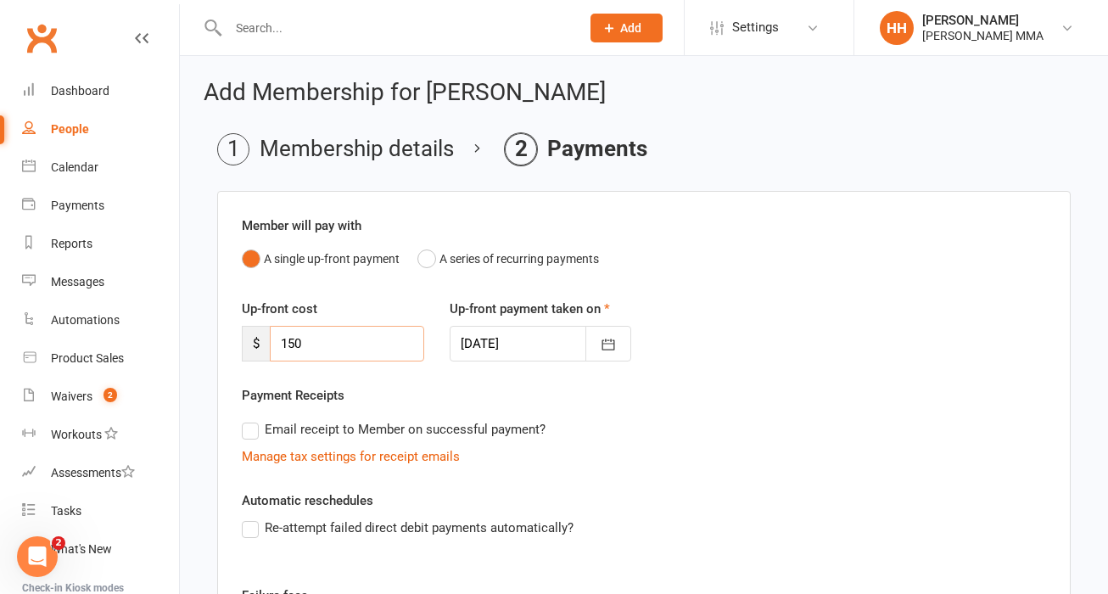
click at [360, 350] on input "150" at bounding box center [347, 344] width 154 height 36
type input "0"
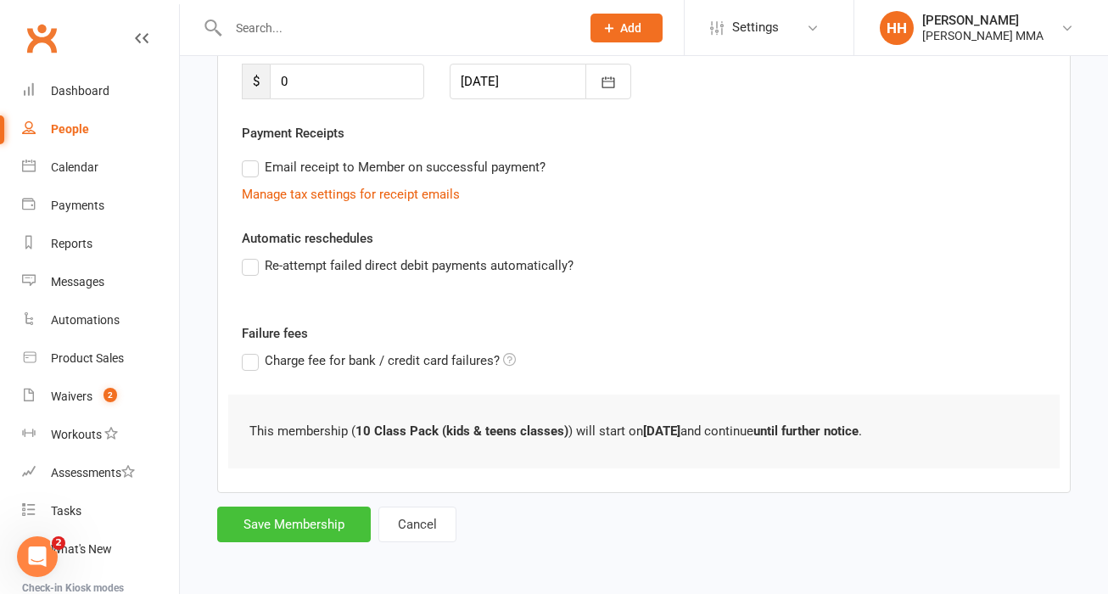
click at [284, 523] on button "Save Membership" at bounding box center [294, 525] width 154 height 36
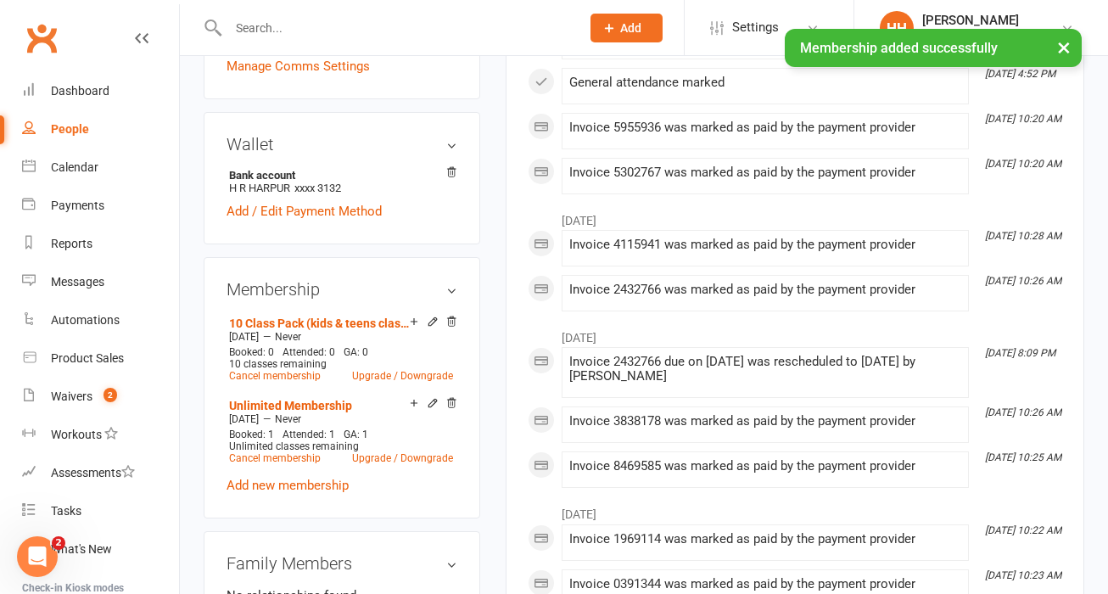
scroll to position [485, 0]
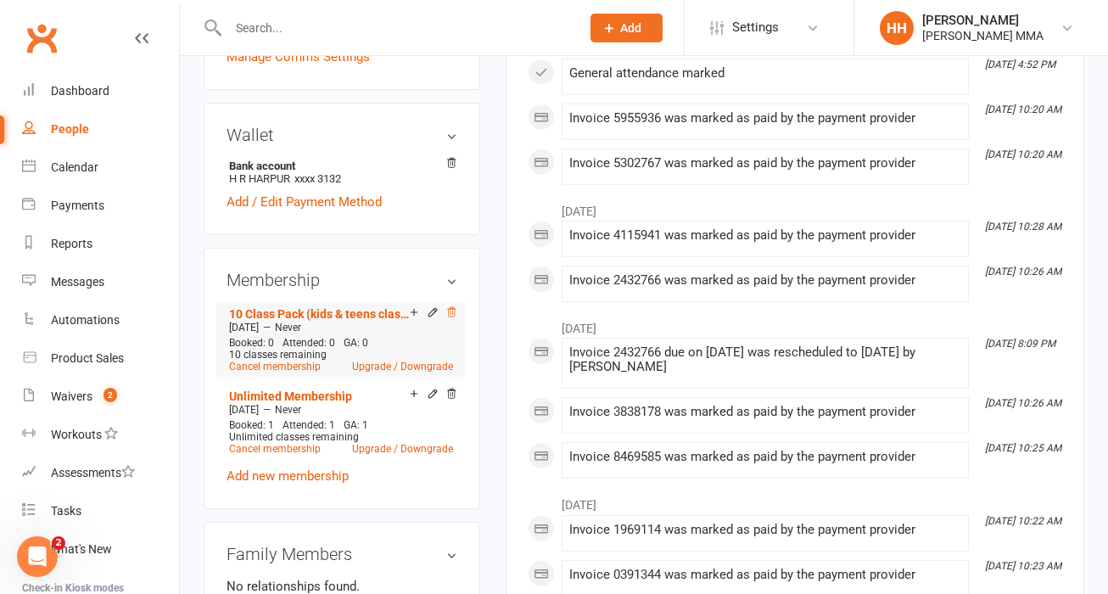
click at [452, 318] on icon at bounding box center [452, 312] width 12 height 12
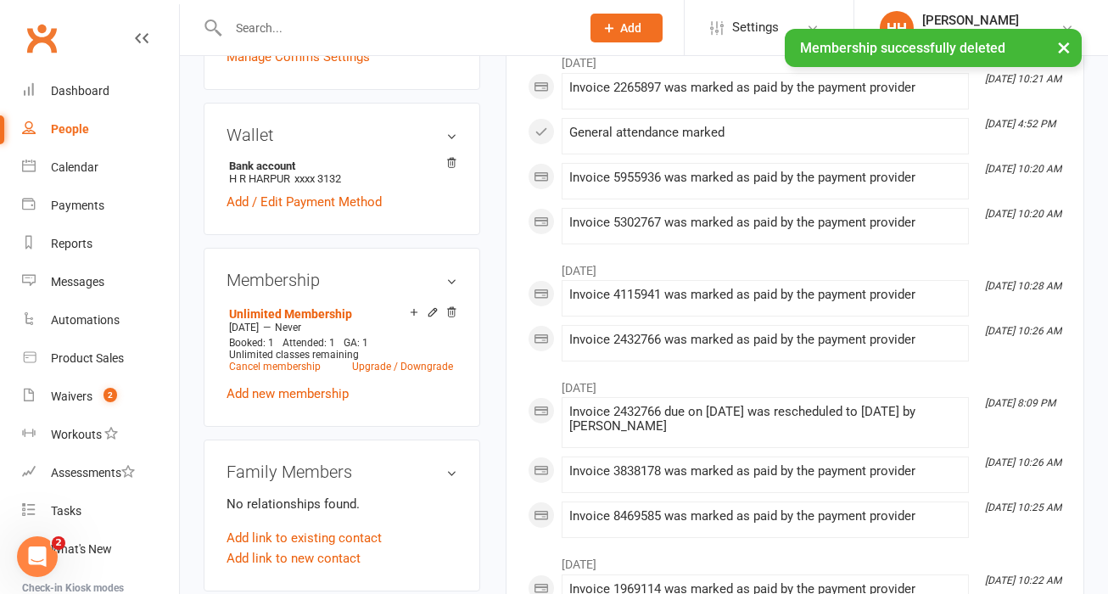
scroll to position [0, 0]
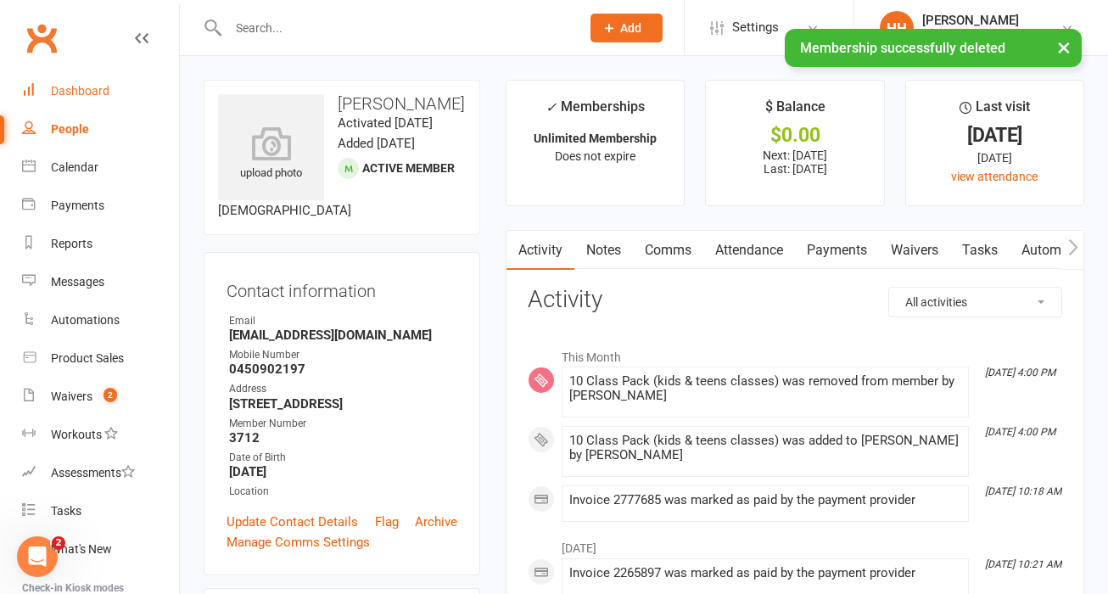
click at [65, 77] on link "Dashboard" at bounding box center [100, 91] width 157 height 38
